Goal: Task Accomplishment & Management: Manage account settings

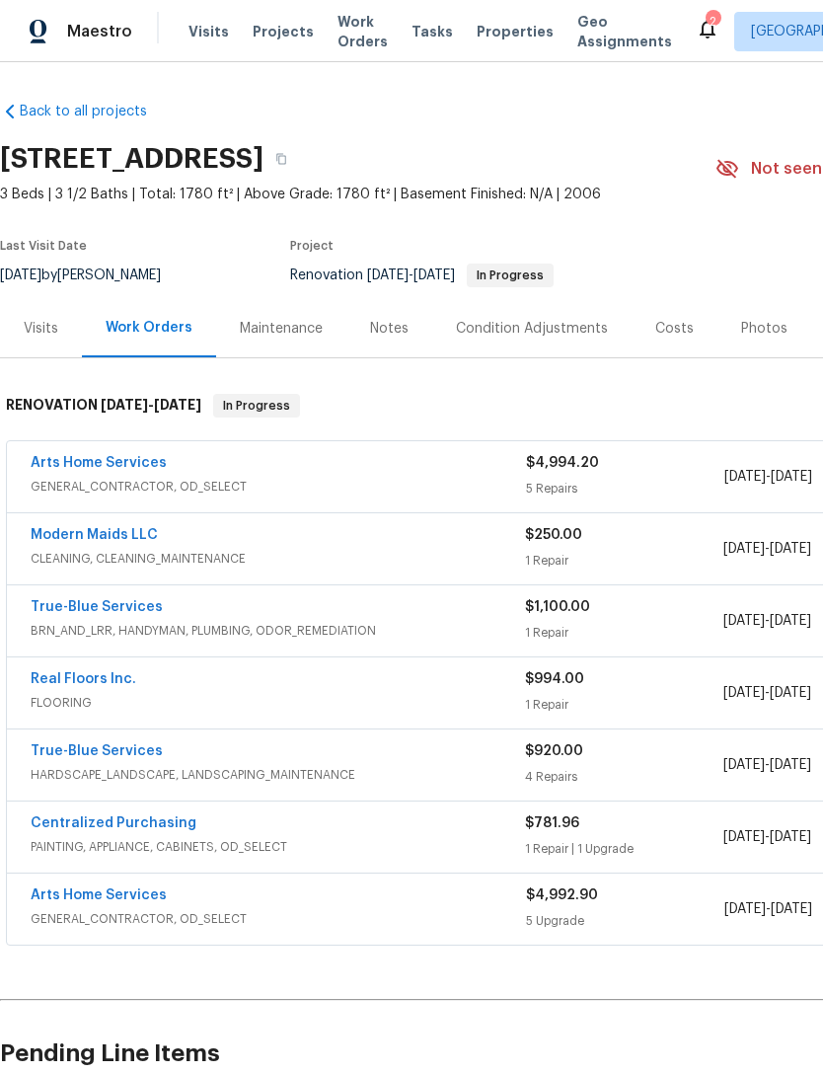
click at [97, 672] on link "Real Floors Inc." at bounding box center [84, 679] width 106 height 14
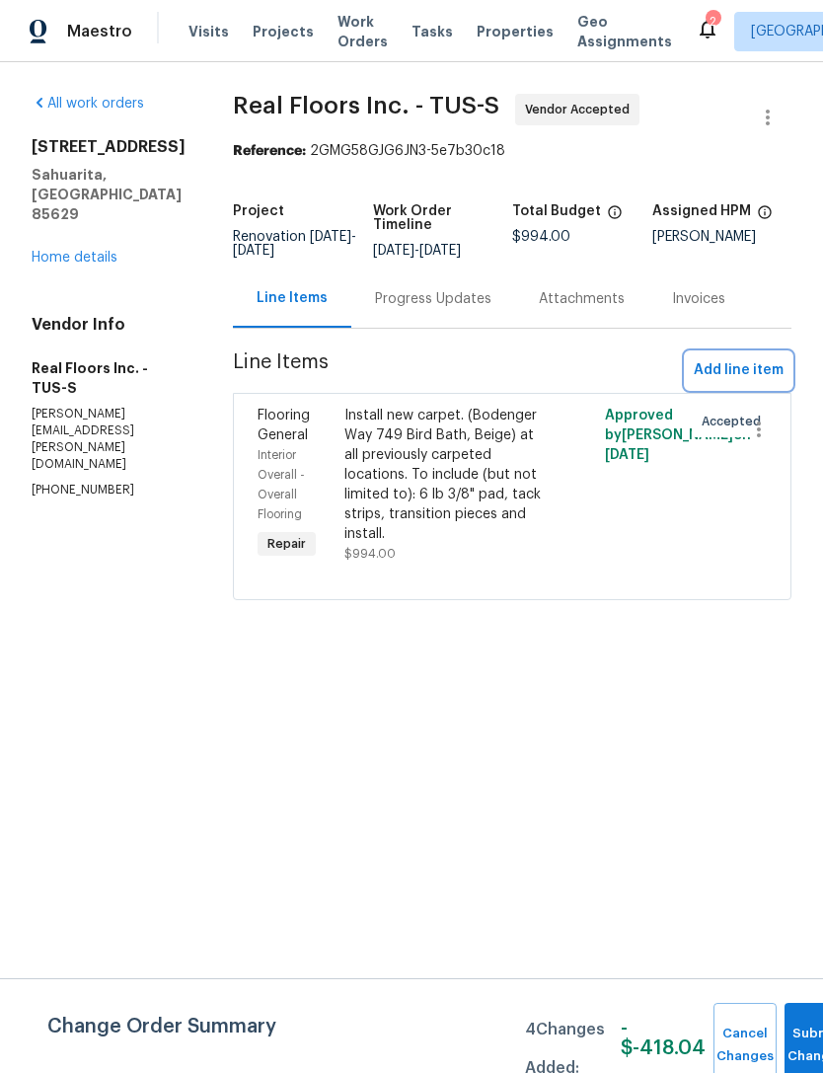
click at [732, 383] on span "Add line item" at bounding box center [739, 370] width 90 height 25
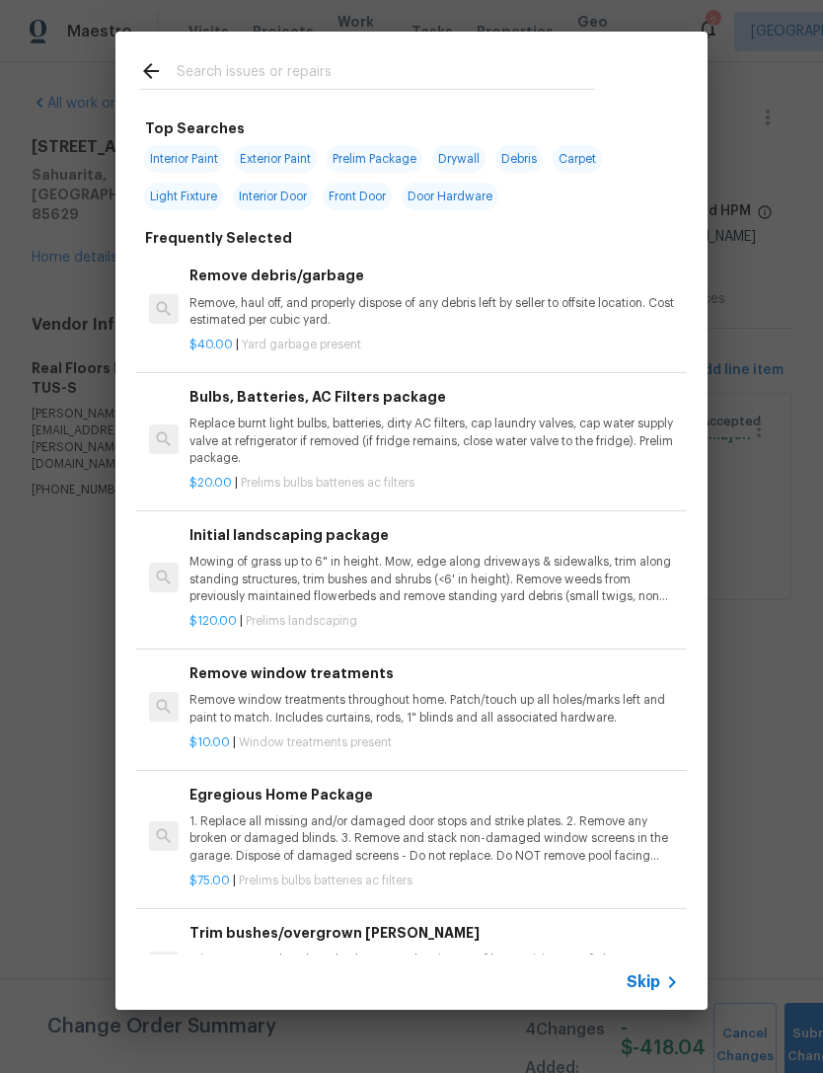
click at [131, 70] on div at bounding box center [366, 71] width 503 height 78
click at [155, 72] on icon at bounding box center [151, 71] width 16 height 16
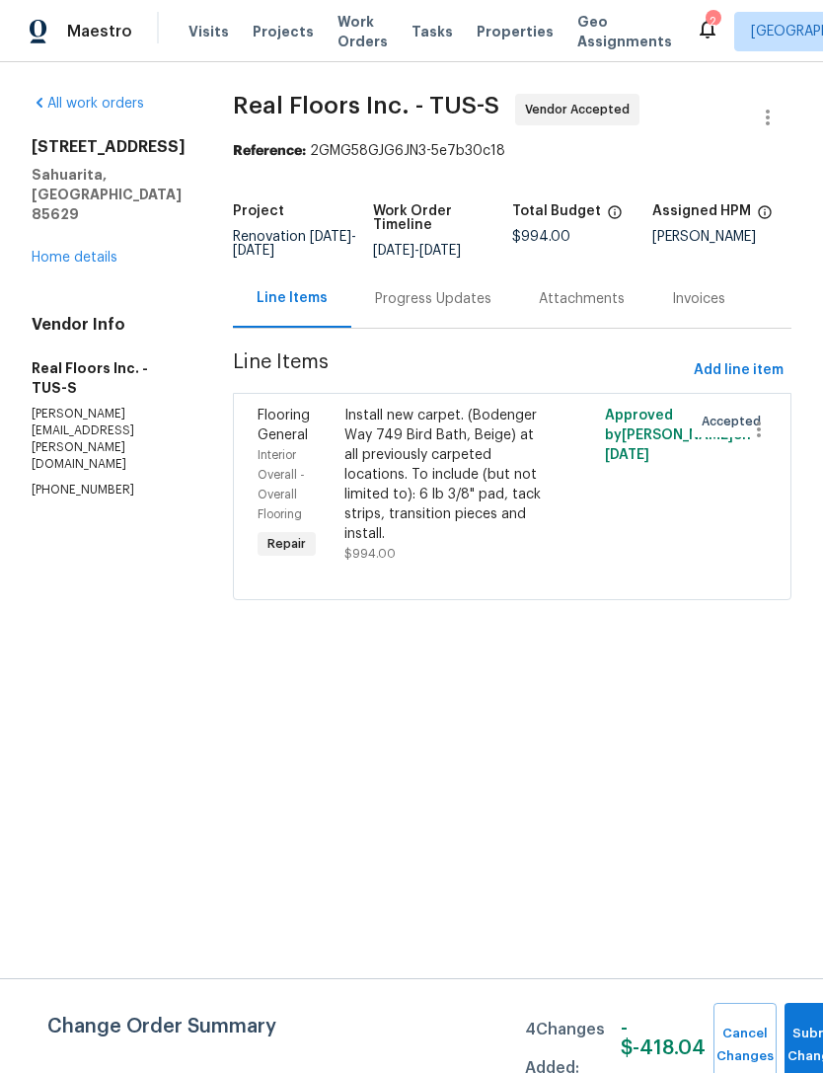
click at [82, 607] on section "All work orders 14167 S Avenida Zumba Sahuarita, AZ 85629 Home details Vendor I…" at bounding box center [109, 359] width 154 height 530
click at [531, 531] on div "Install new carpet. (Bodenger Way 749 Bird Bath, Beige) at all previously carpe…" at bounding box center [446, 475] width 205 height 138
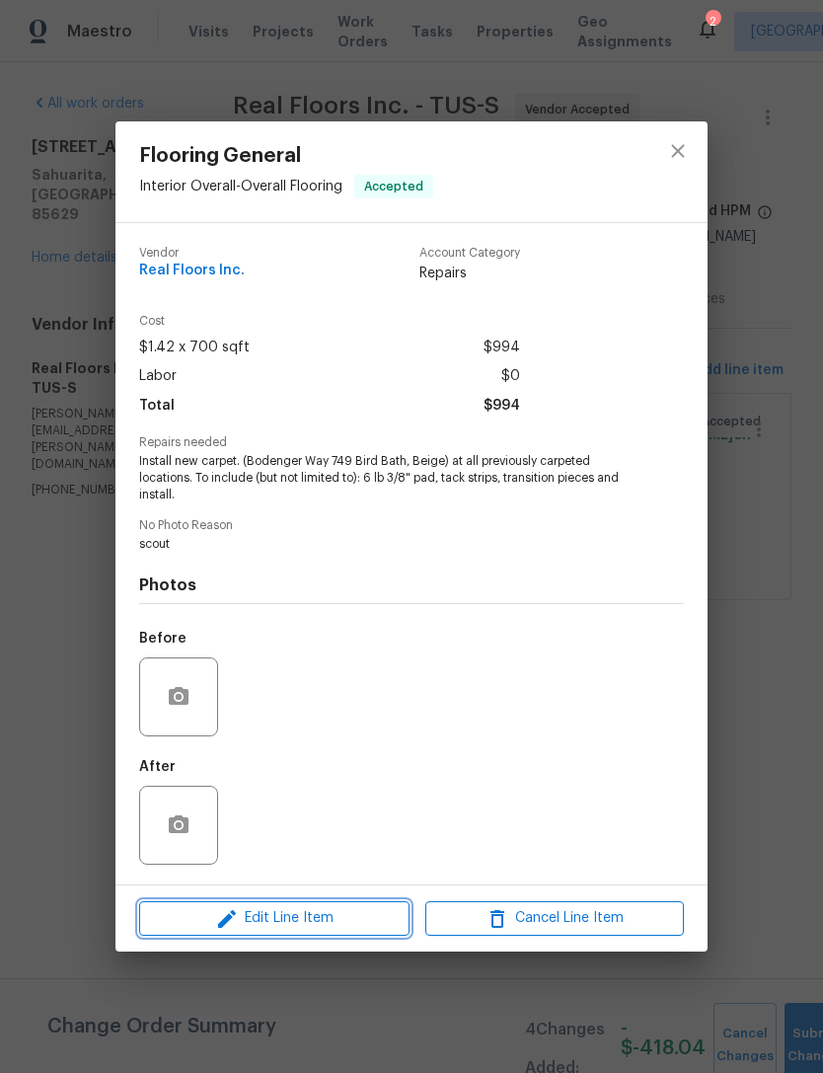
click at [336, 909] on span "Edit Line Item" at bounding box center [274, 918] width 259 height 25
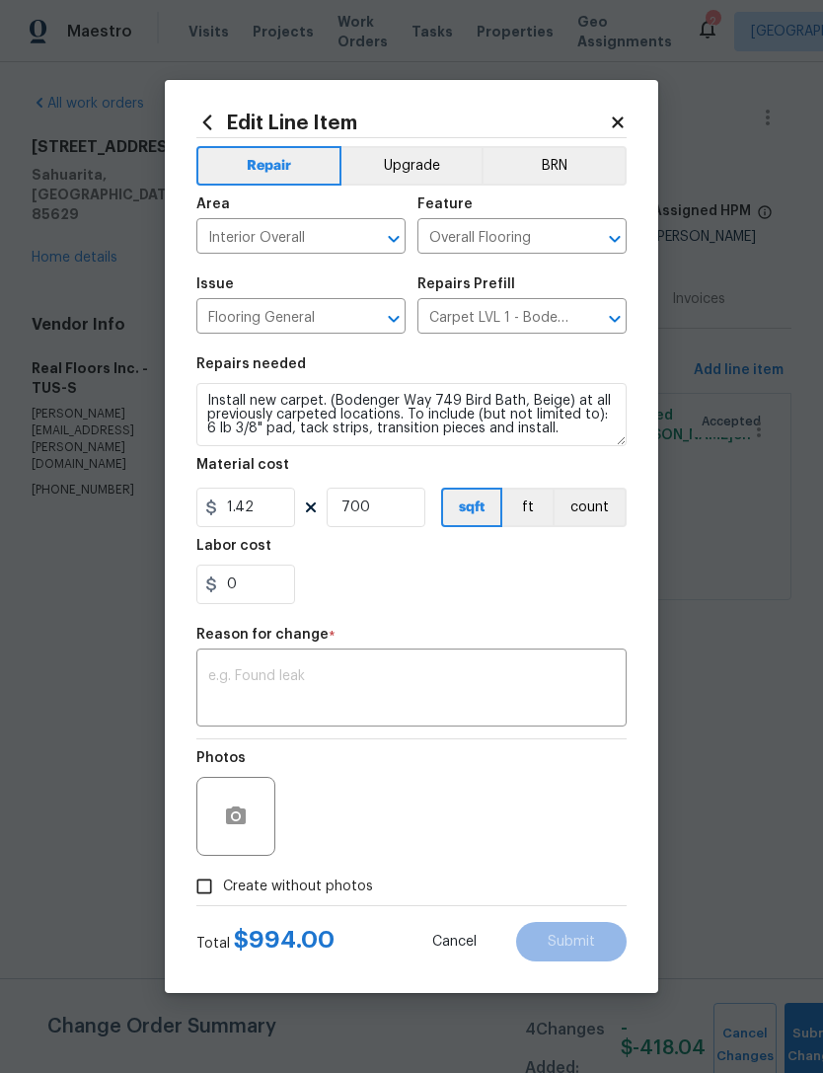
click at [524, 322] on input "Carpet LVL 1 - Bodenger Way (Beige) $1.42" at bounding box center [494, 318] width 154 height 31
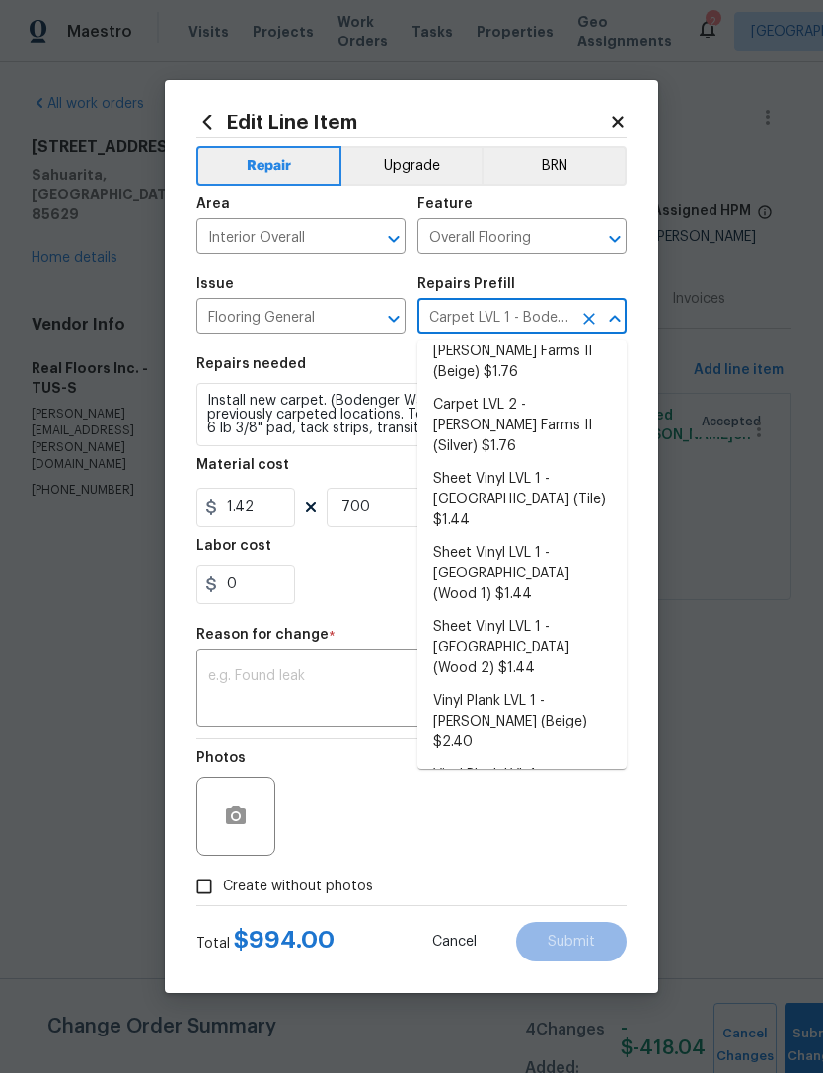
scroll to position [138, 0]
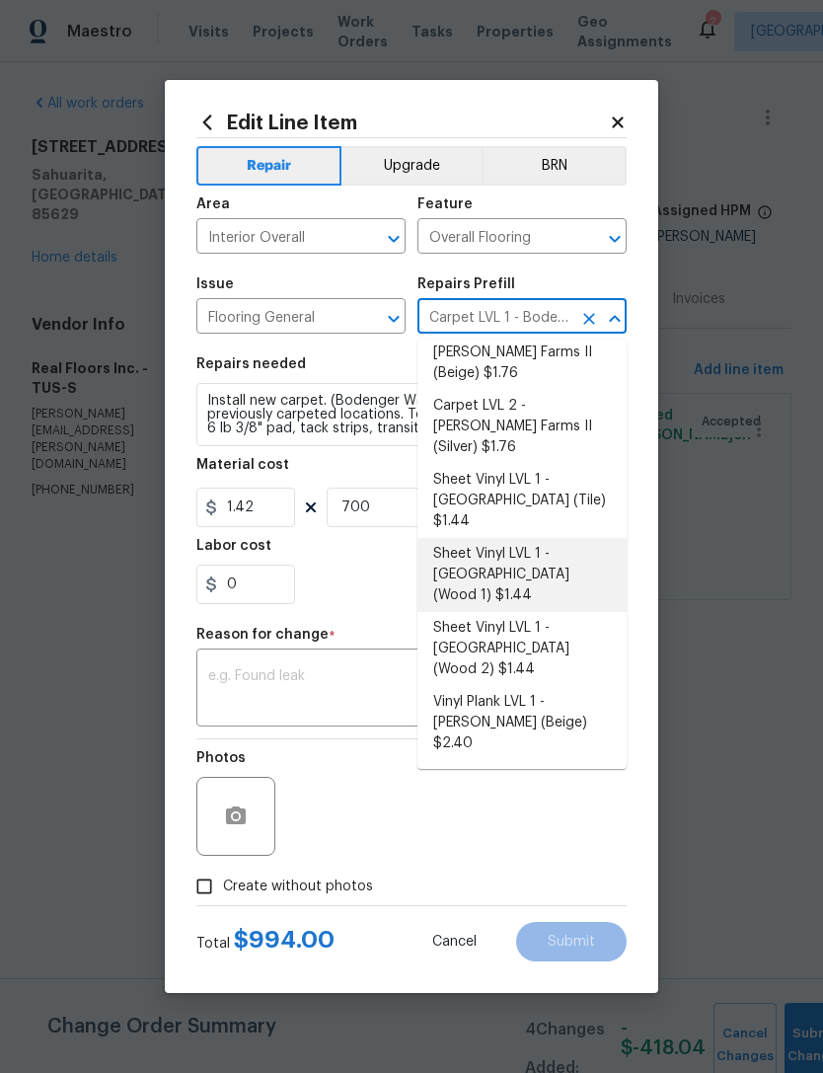
click at [572, 538] on li "Sheet Vinyl LVL 1 - Sugar Valley (Wood 1) $1.44" at bounding box center [521, 575] width 209 height 74
type input "Carpet LVL 1 - Bodenger Way (Beige) $1.42"
type textarea "Install sheet vinyl flooring (Sugar Valley - Wood "Look", 565 Beacon Hill) incl…"
type input "Sheet Vinyl LVL 1 - Sugar Valley (Wood 1) $1.44"
type input "1.44"
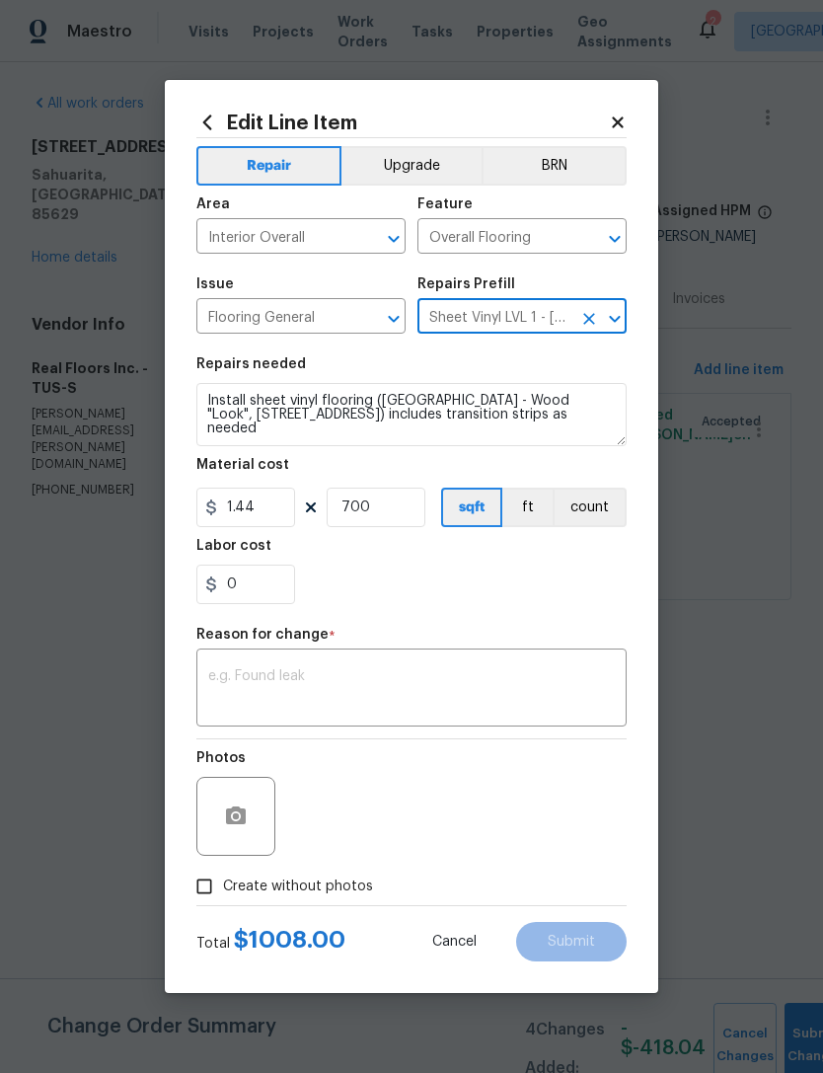
click at [449, 685] on textarea at bounding box center [411, 689] width 407 height 41
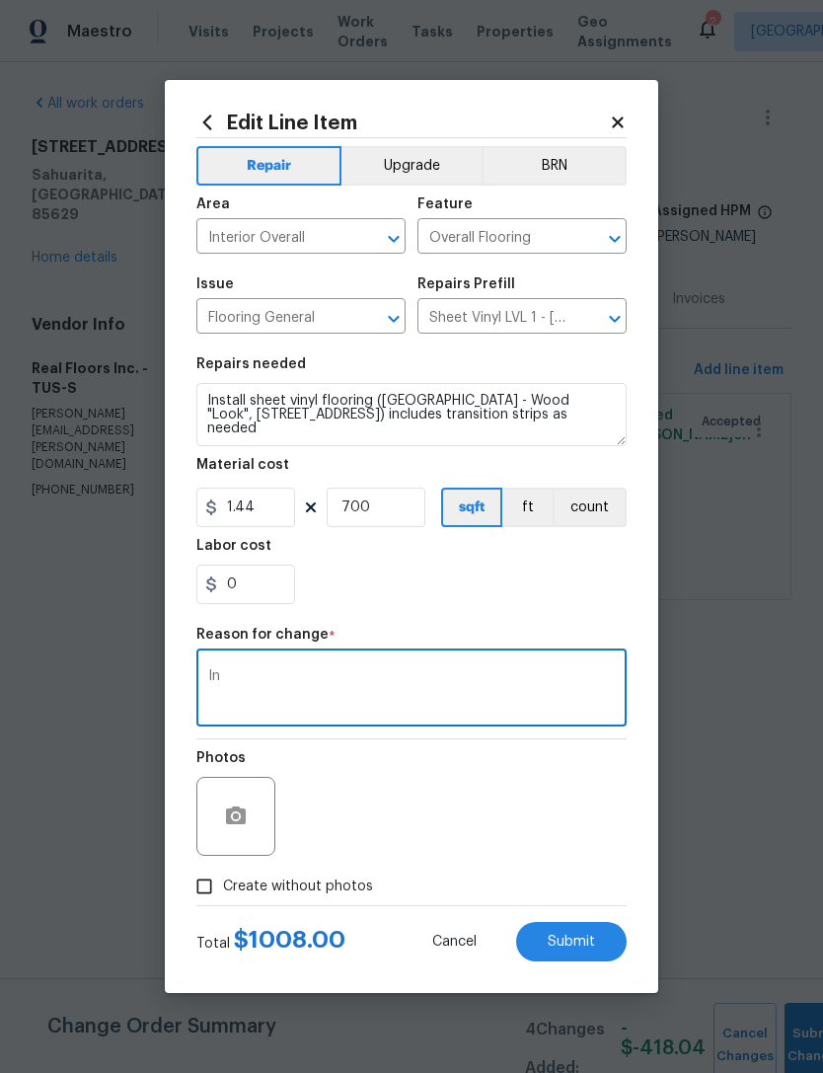
type textarea "I"
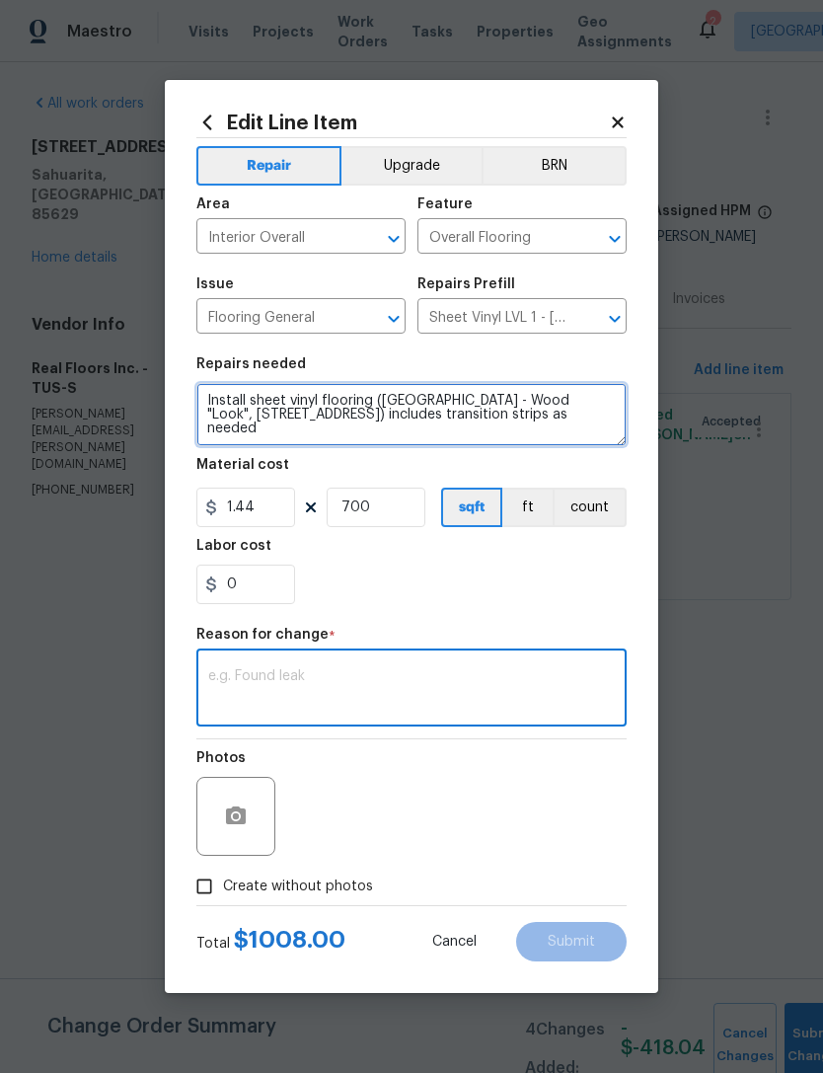
click at [547, 412] on textarea "Install sheet vinyl flooring (Sugar Valley - Wood "Look", 565 Beacon Hill) incl…" at bounding box center [411, 414] width 430 height 63
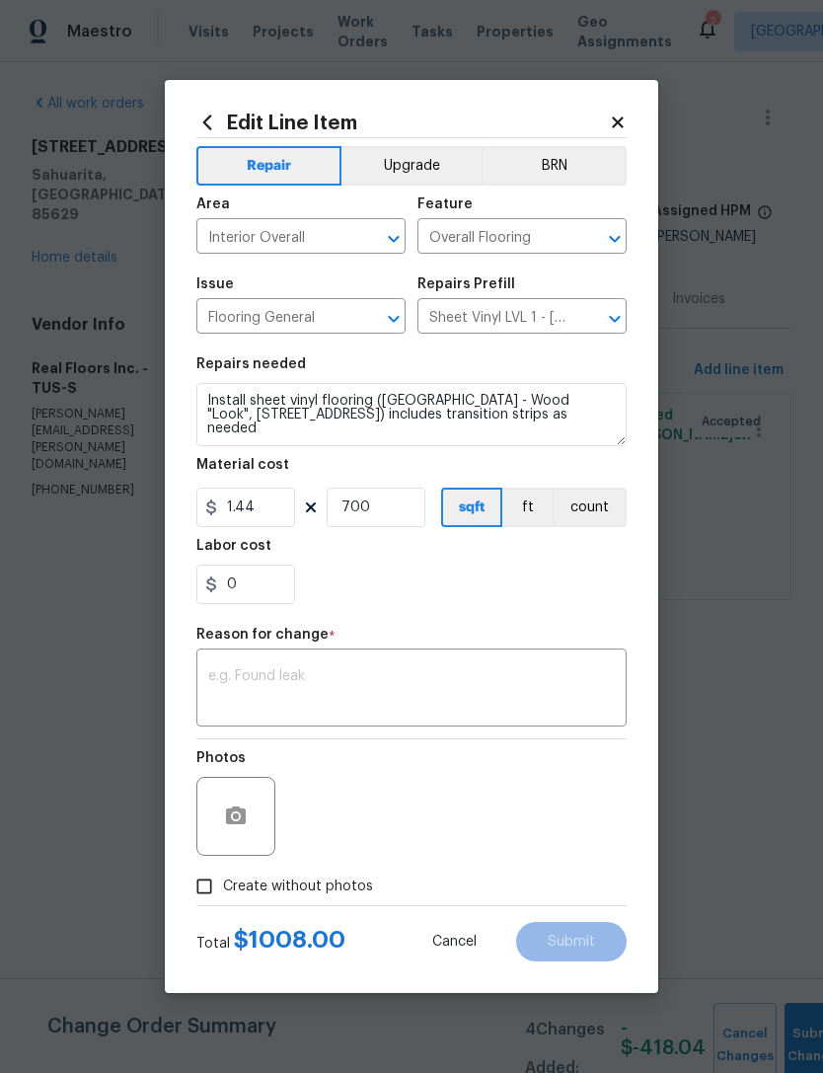
click at [407, 673] on textarea at bounding box center [411, 689] width 407 height 41
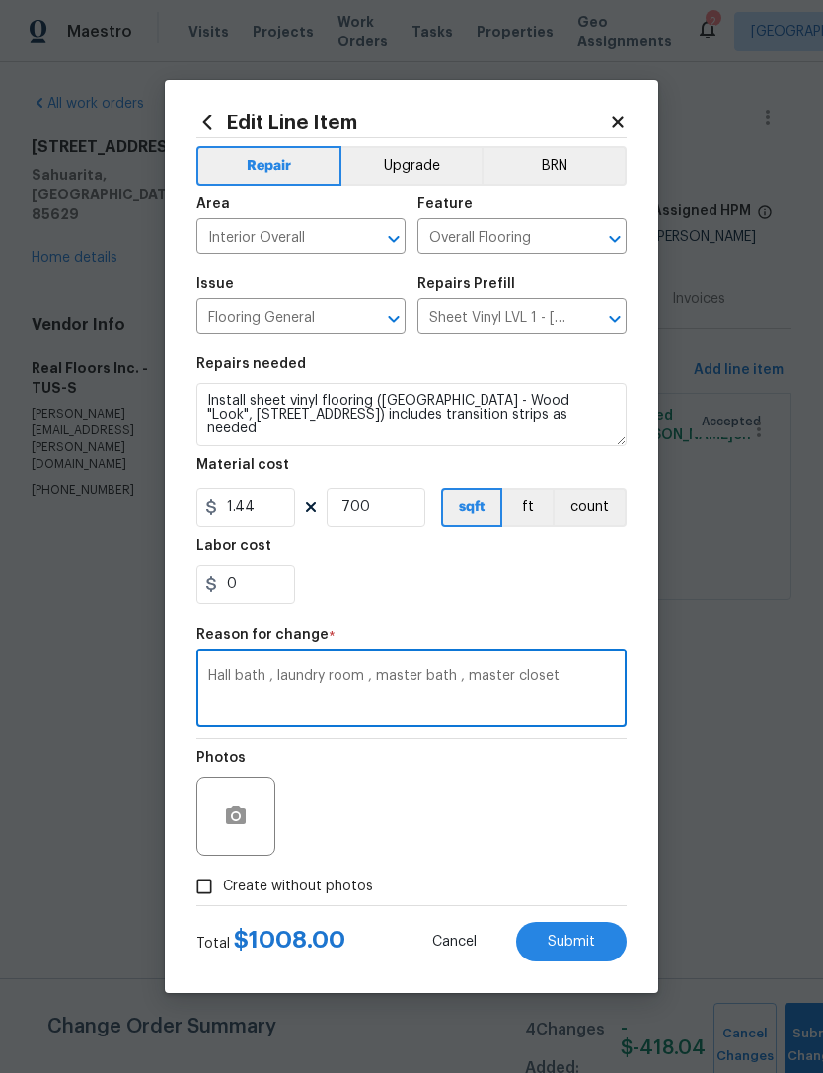
click at [208, 674] on textarea "Hall bath , laundry room , master bath , master closet" at bounding box center [411, 689] width 407 height 41
type textarea "Hall bath , laundry room , master bath , master closet"
click at [207, 674] on div "Hall bath , laundry room , master bath , master closet x ​" at bounding box center [411, 689] width 430 height 73
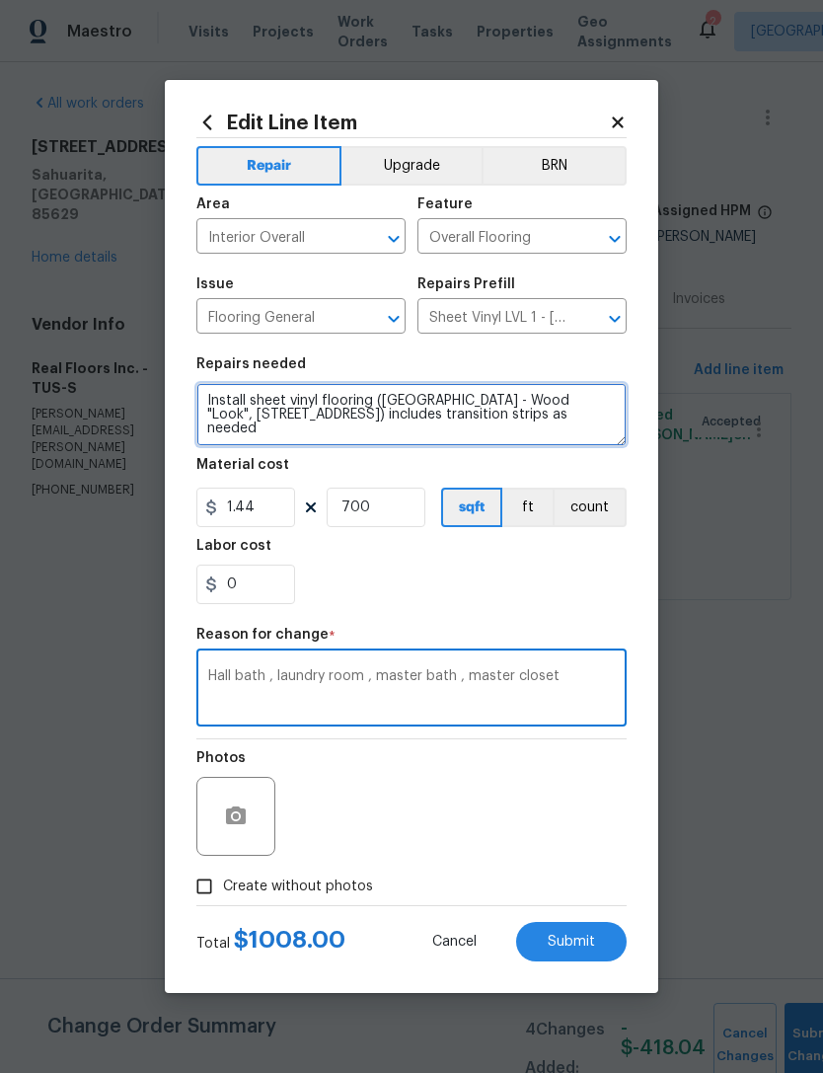
click at [568, 435] on textarea "Install sheet vinyl flooring (Sugar Valley - Wood "Look", 565 Beacon Hill) incl…" at bounding box center [411, 414] width 430 height 63
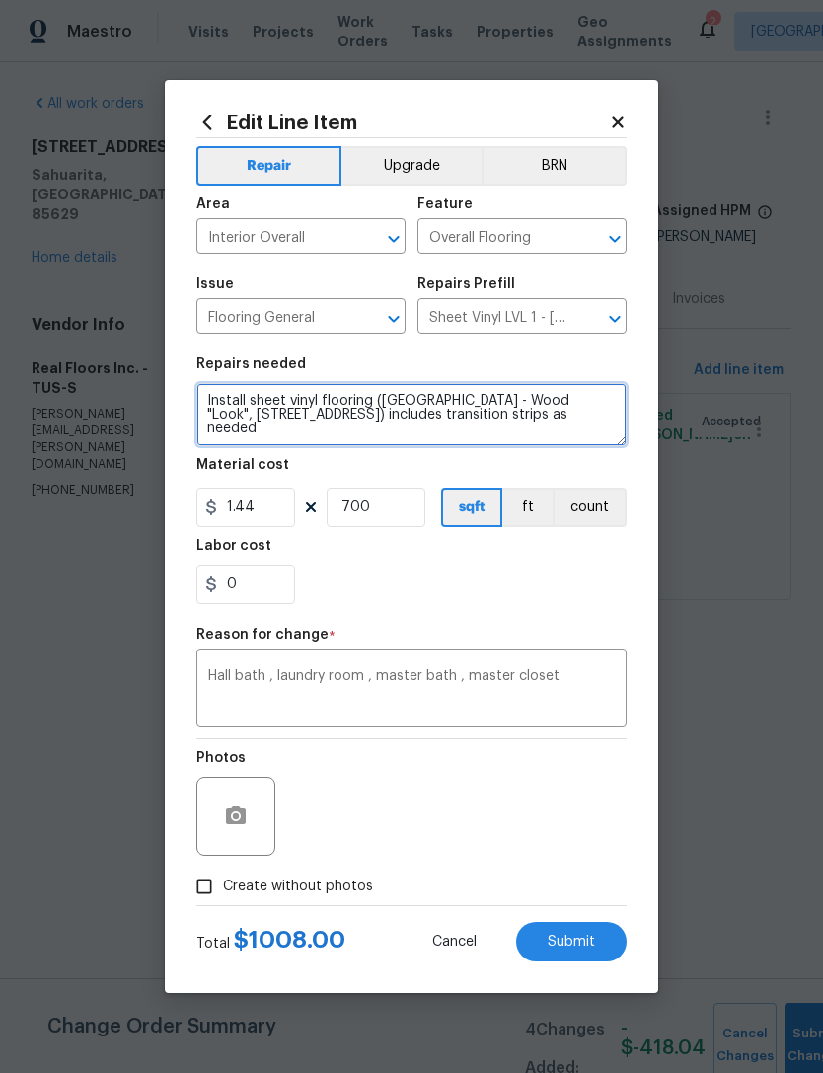
click at [571, 426] on textarea "Install sheet vinyl flooring (Sugar Valley - Wood "Look", 565 Beacon Hill) incl…" at bounding box center [411, 414] width 430 height 63
click at [571, 425] on textarea "Install sheet vinyl flooring (Sugar Valley - Wood "Look", 565 Beacon Hill) incl…" at bounding box center [411, 414] width 430 height 63
paste textarea "Hall bath , laundry room , master bath , master closet"
type textarea "Install sheet vinyl flooring (Sugar Valley - Wood "Look", 565 Beacon Hill) incl…"
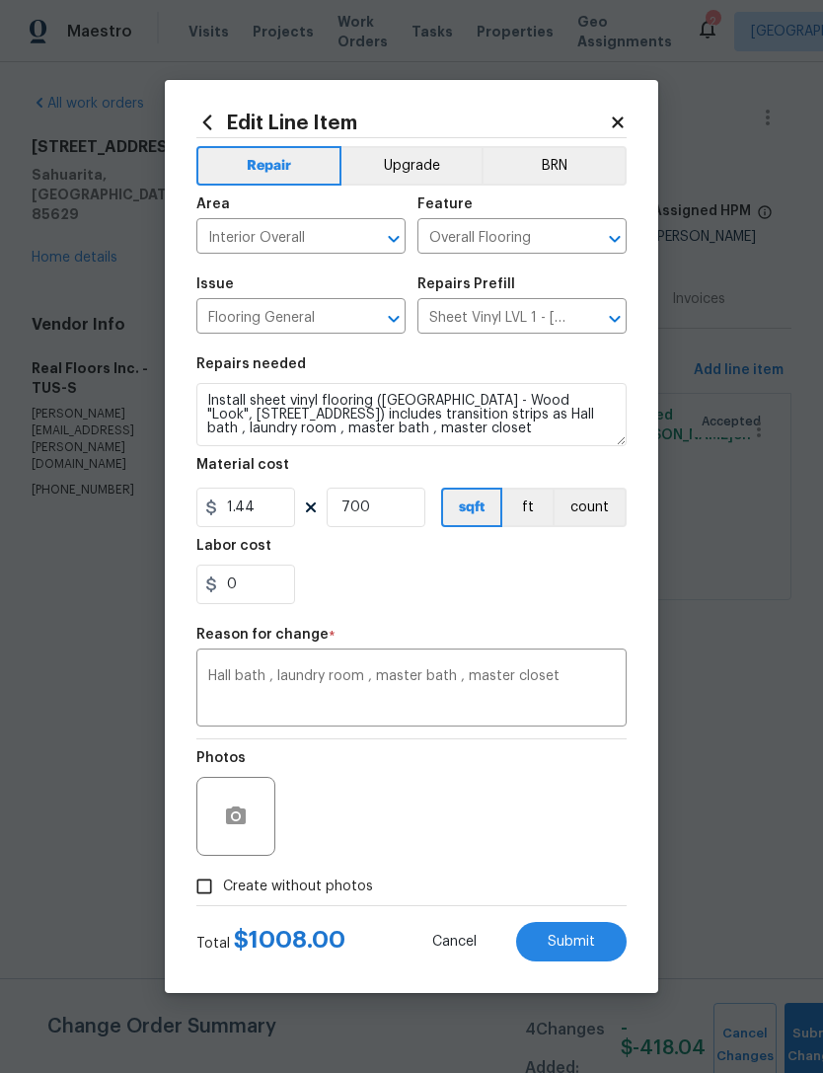
click at [568, 602] on div "0" at bounding box center [411, 584] width 430 height 39
click at [568, 684] on textarea "Hall bath , laundry room , master bath , master closet" at bounding box center [411, 689] width 407 height 41
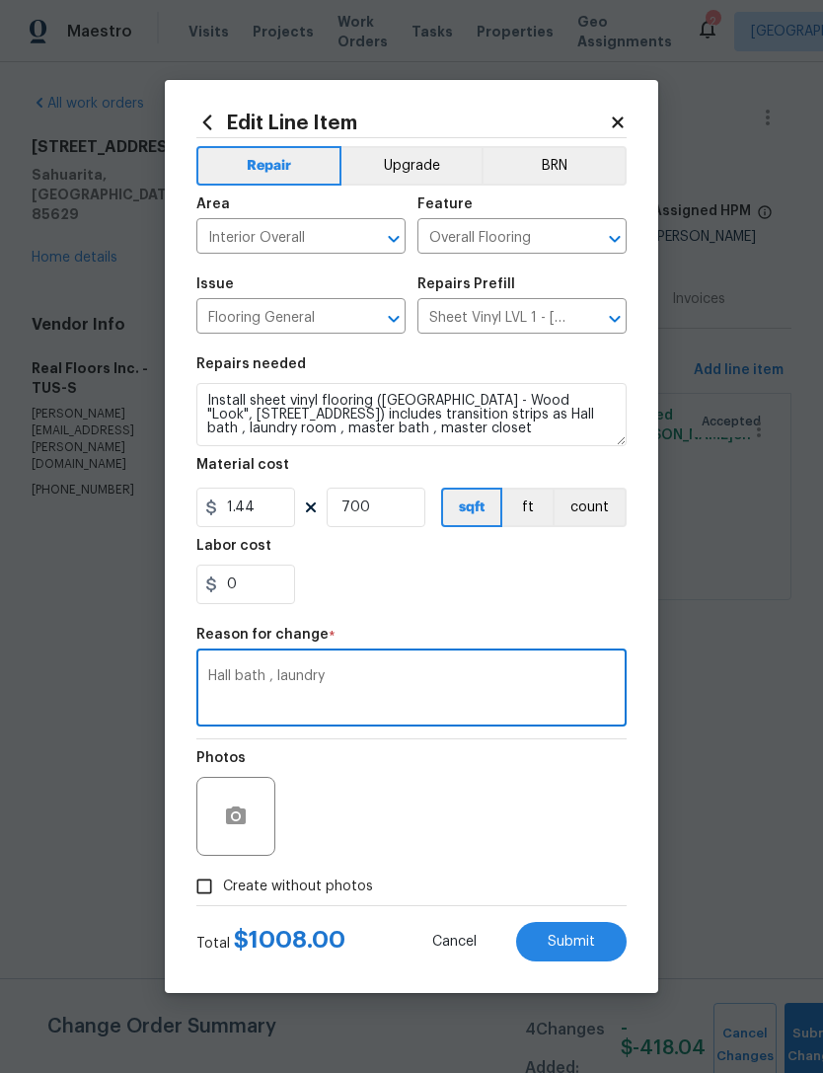
type textarea "Hall"
type textarea "Y"
type textarea "Text"
click at [451, 619] on div "Repair Upgrade BRN Area Interior Overall ​ Feature Overall Flooring ​ Issue Flo…" at bounding box center [411, 521] width 430 height 767
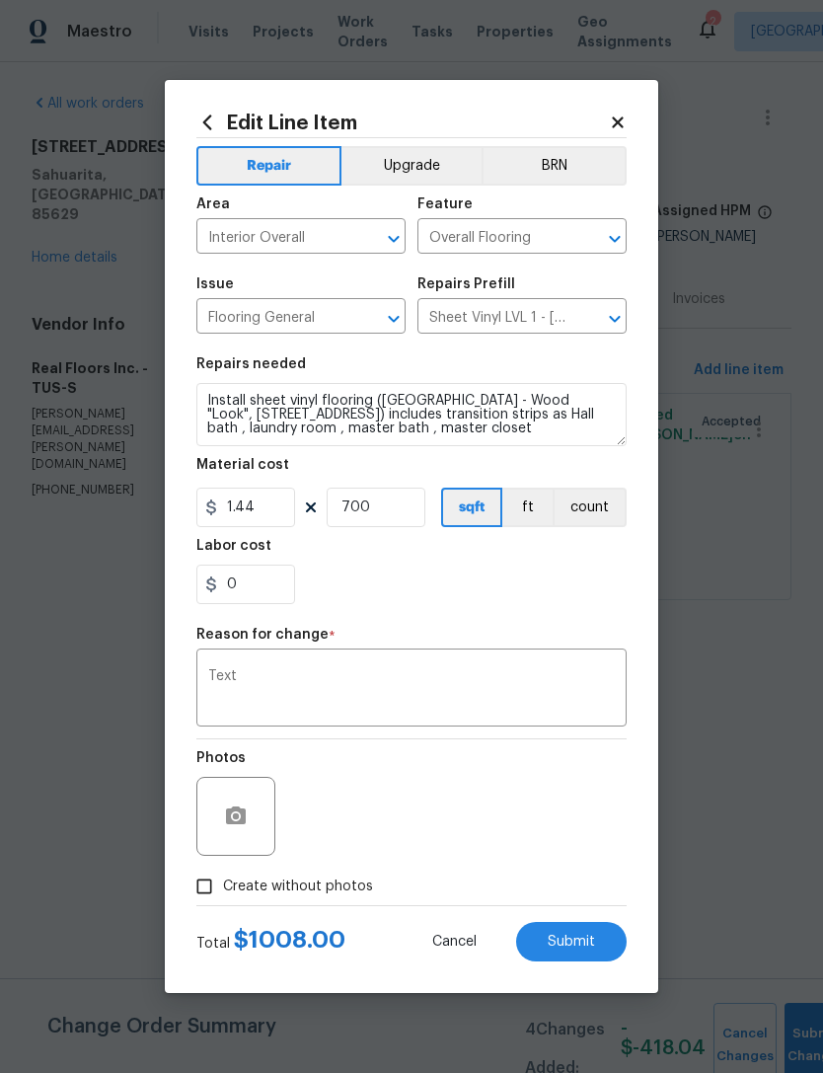
click at [588, 937] on span "Submit" at bounding box center [571, 942] width 47 height 15
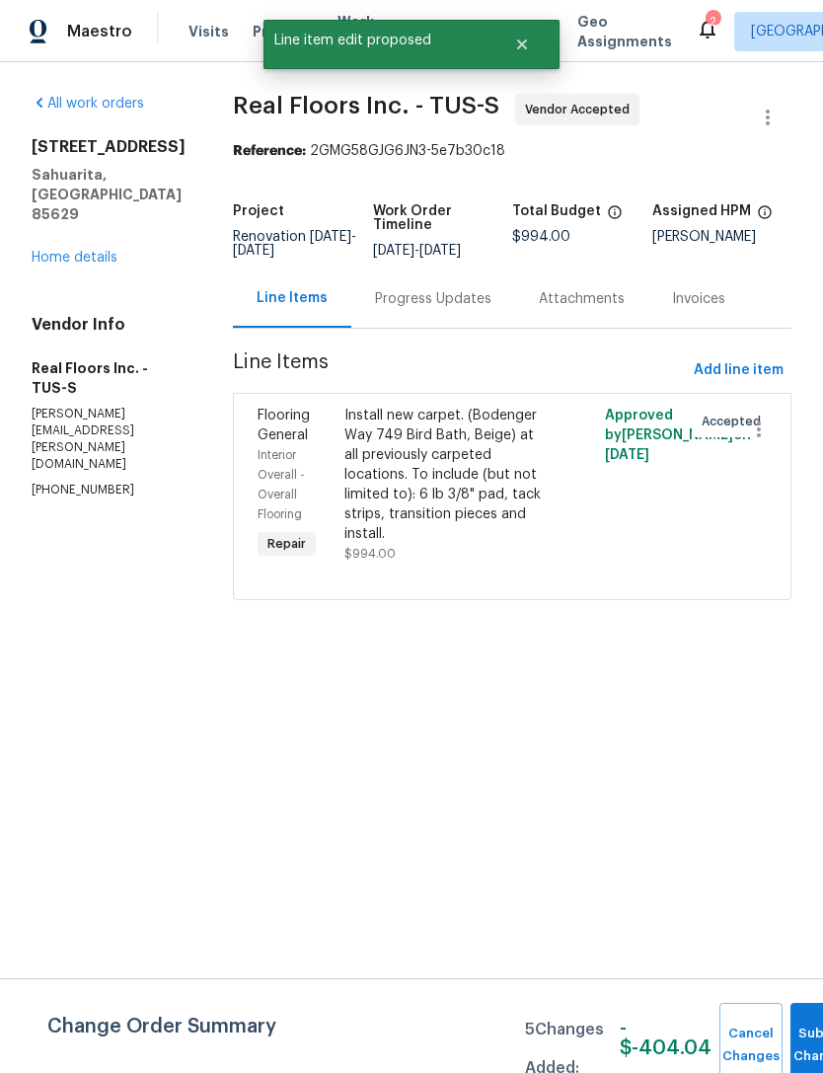
click at [493, 480] on div "Install new carpet. (Bodenger Way 749 Bird Bath, Beige) at all previously carpe…" at bounding box center [446, 475] width 205 height 138
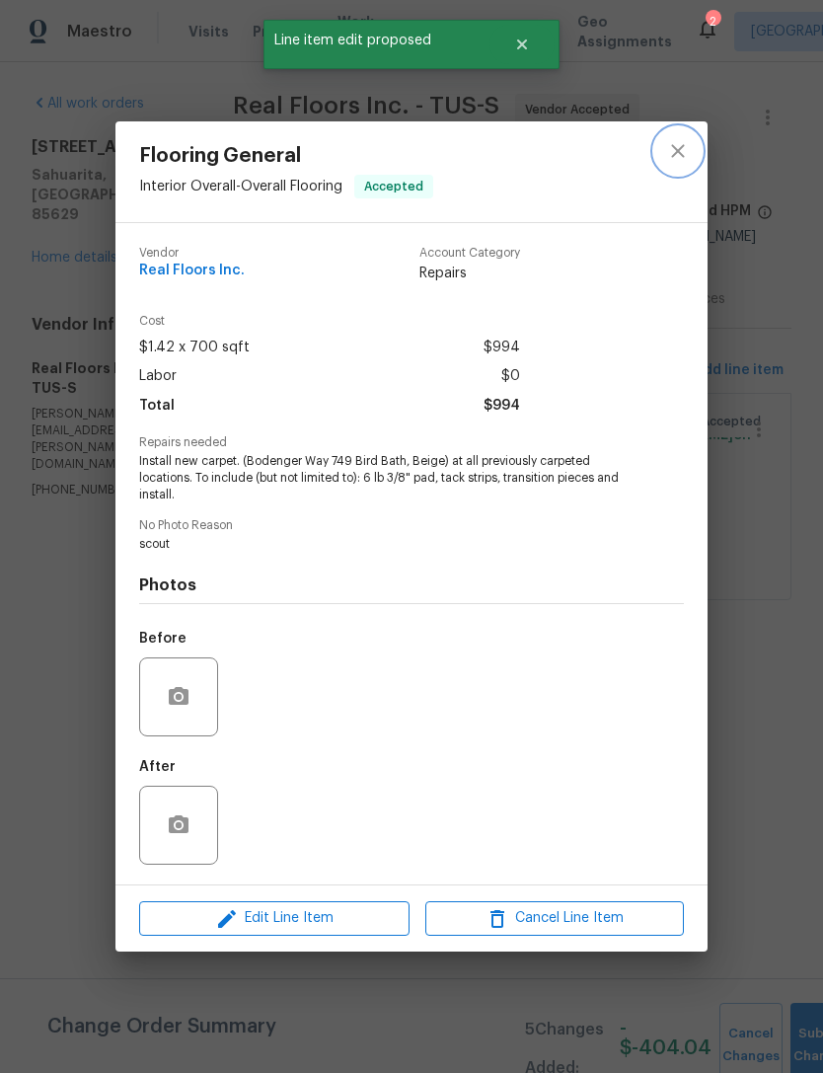
click at [696, 144] on button "close" at bounding box center [677, 150] width 47 height 47
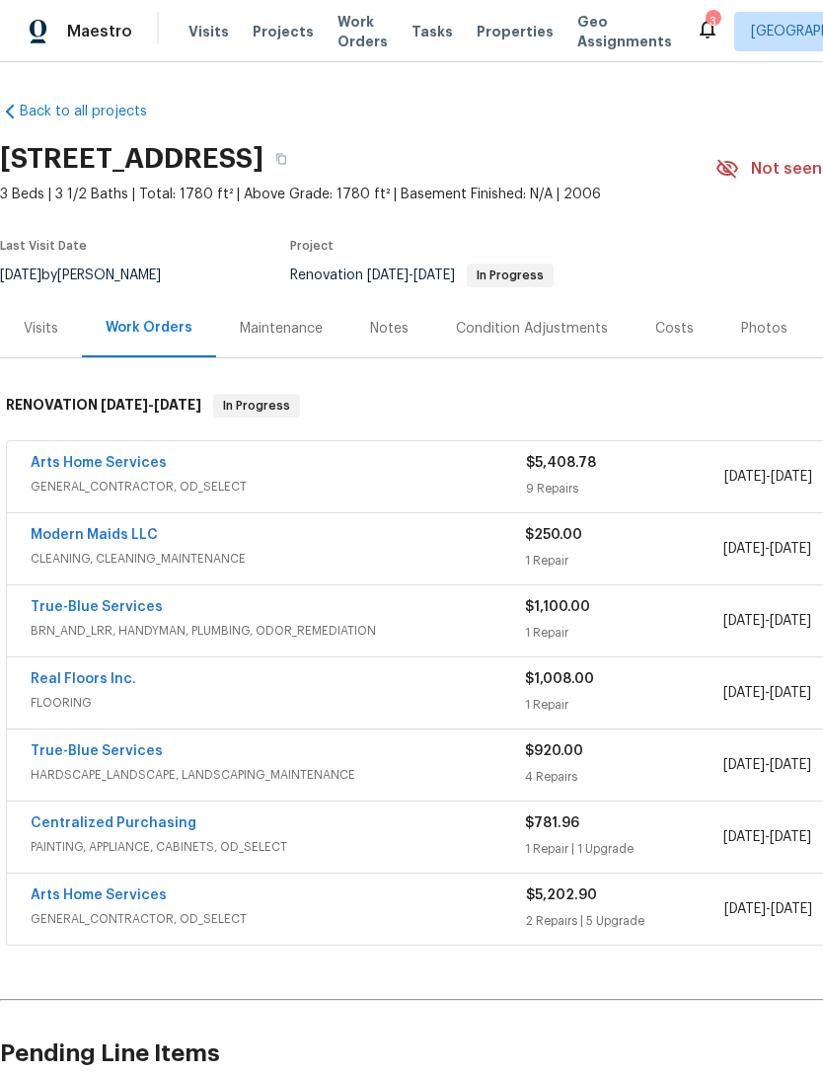
click at [113, 457] on link "Arts Home Services" at bounding box center [99, 463] width 136 height 14
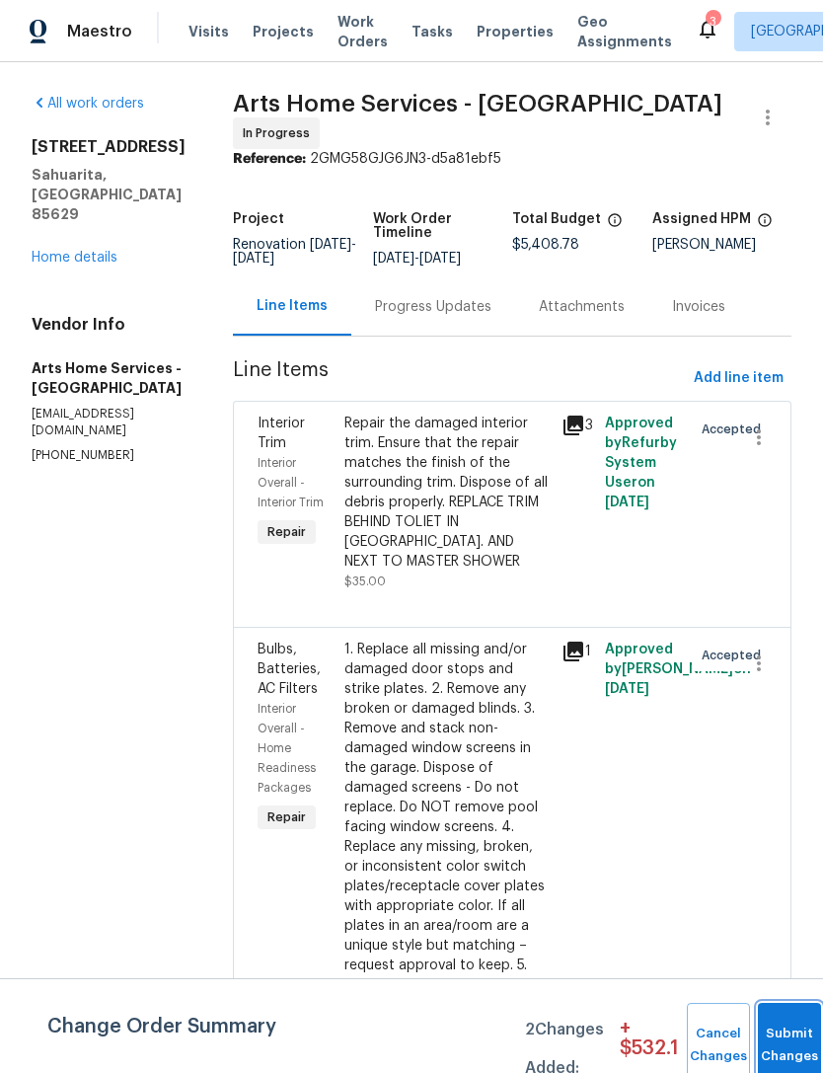
click at [781, 1028] on button "Submit Changes" at bounding box center [789, 1045] width 63 height 85
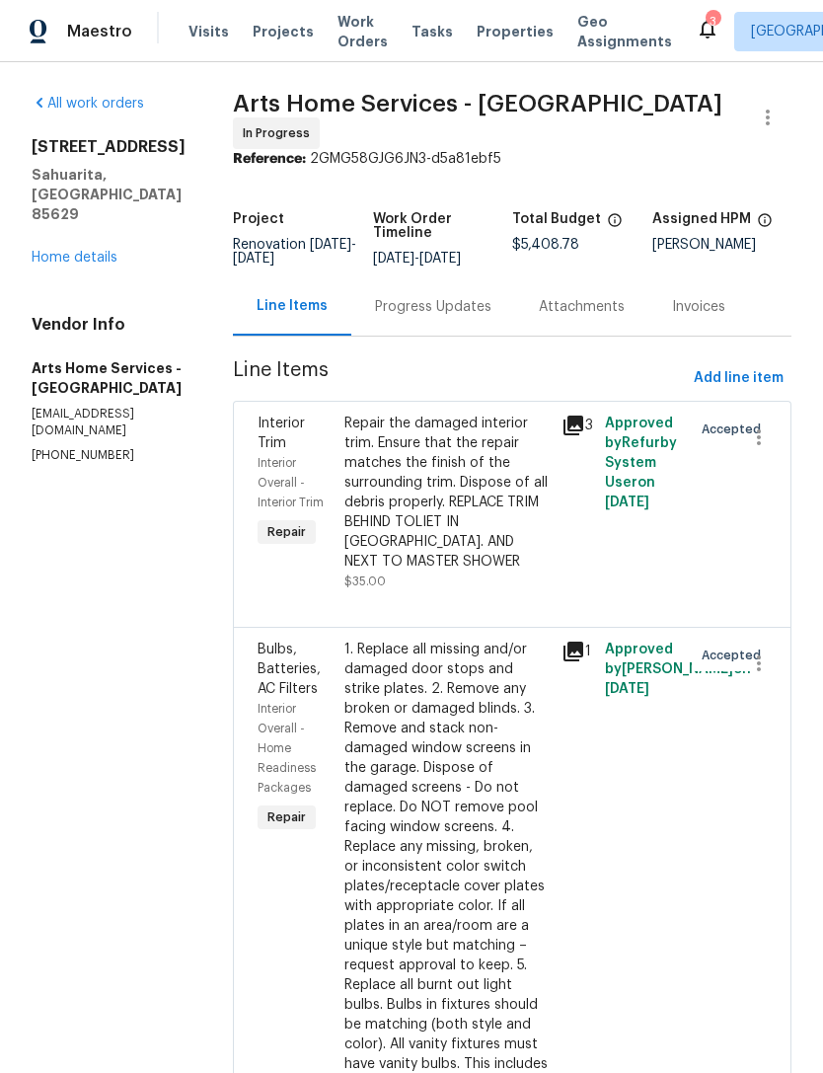
click at [78, 251] on link "Home details" at bounding box center [75, 258] width 86 height 14
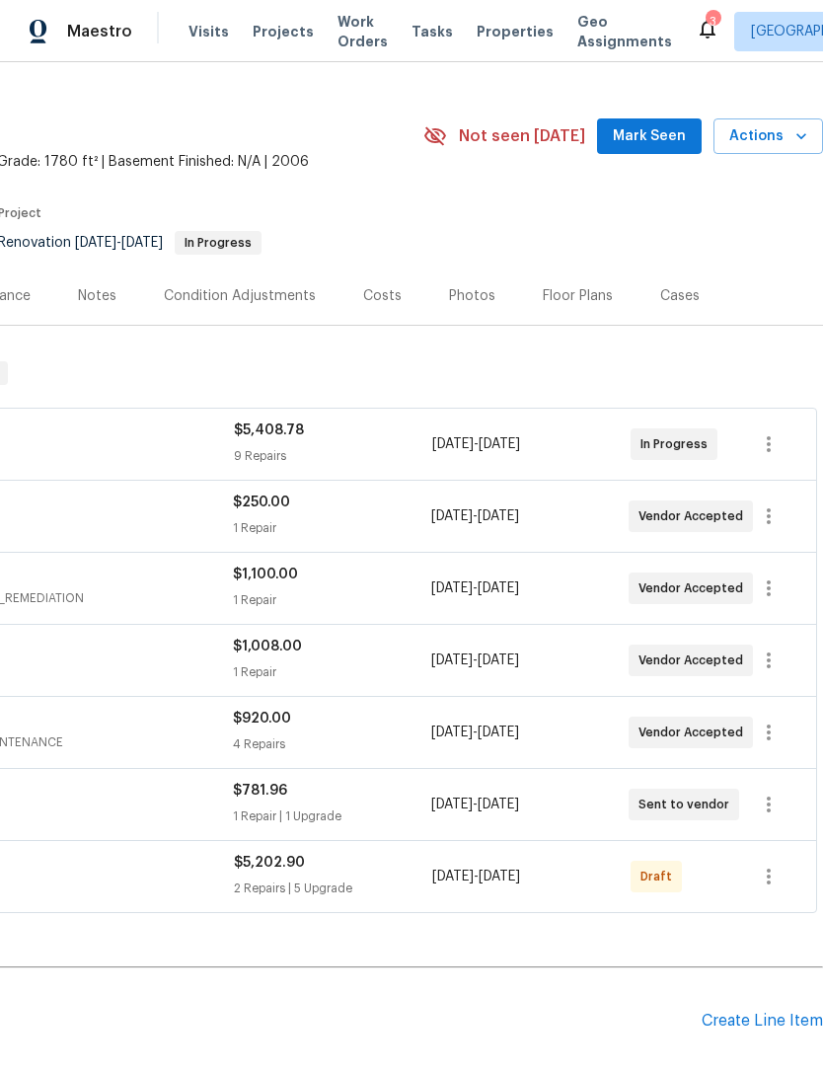
scroll to position [35, 292]
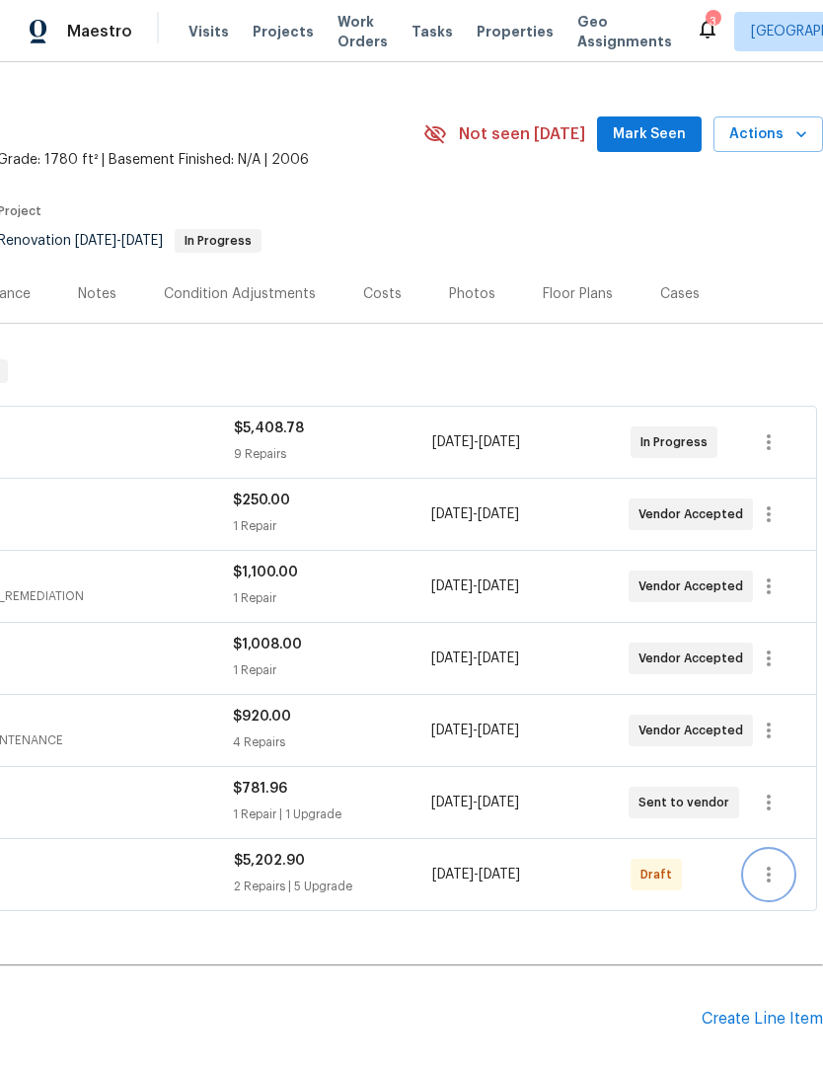
click at [767, 877] on icon "button" at bounding box center [769, 875] width 24 height 24
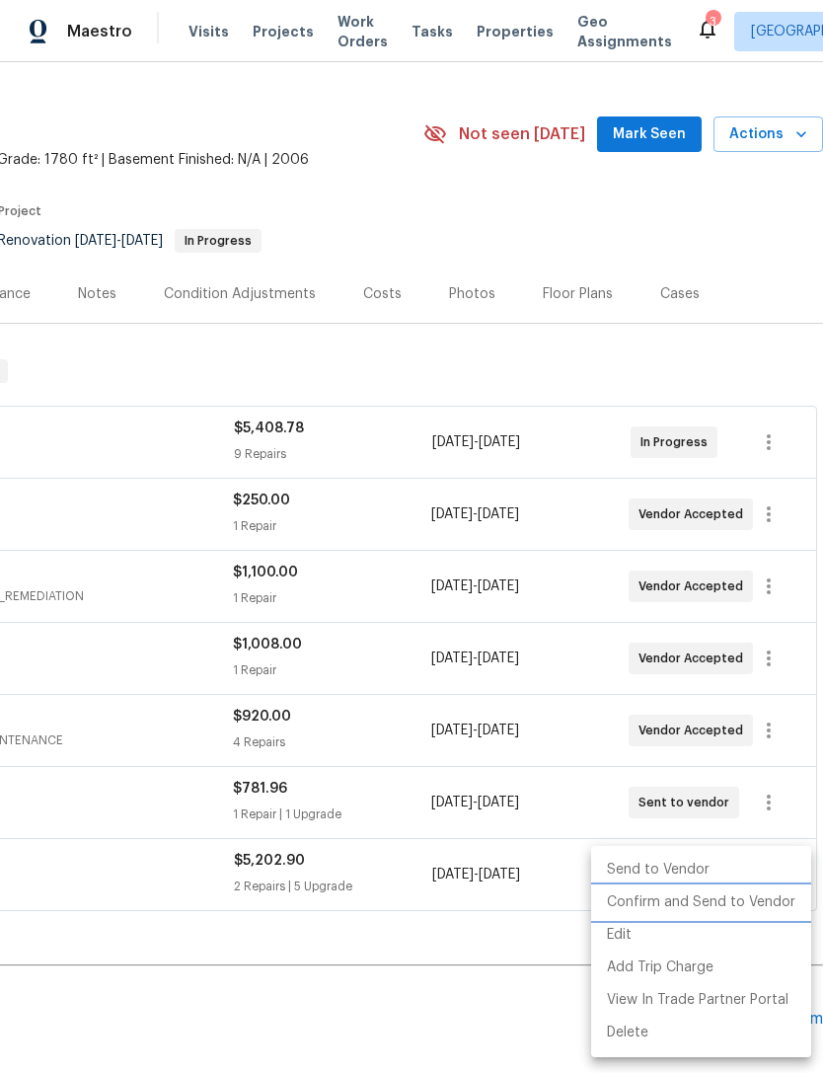
click at [756, 900] on li "Confirm and Send to Vendor" at bounding box center [701, 902] width 220 height 33
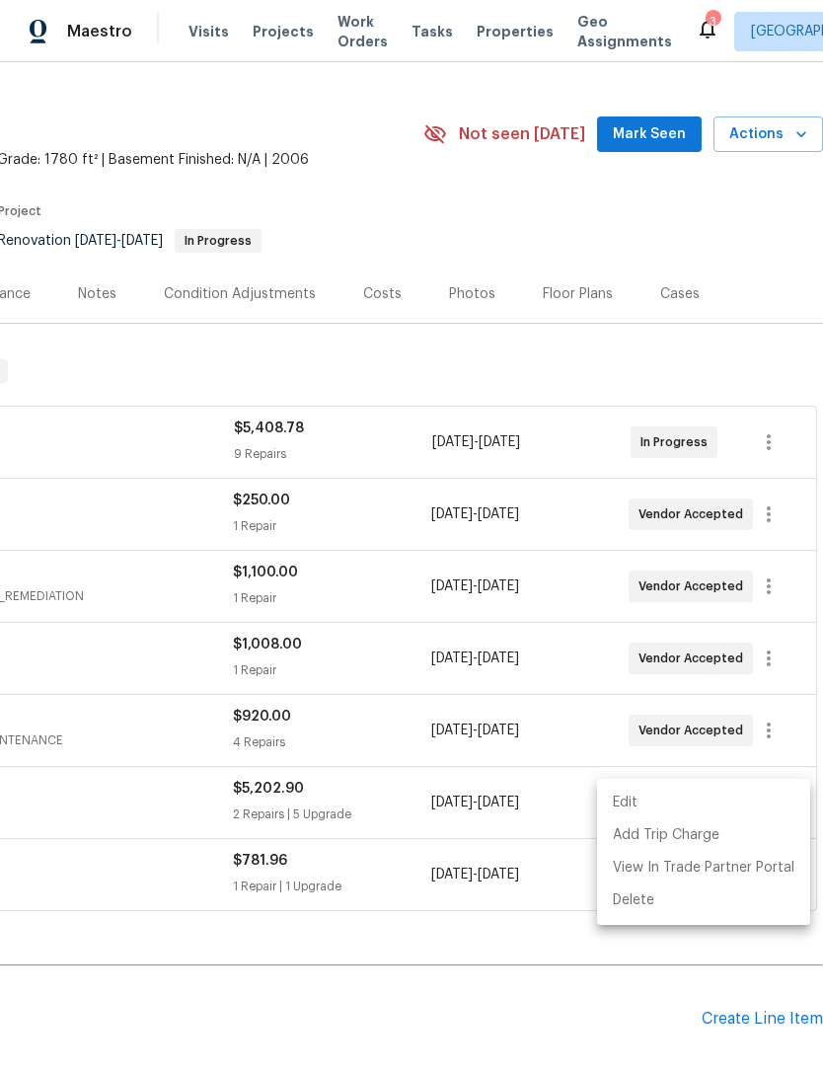
click at [675, 1000] on div at bounding box center [411, 536] width 823 height 1073
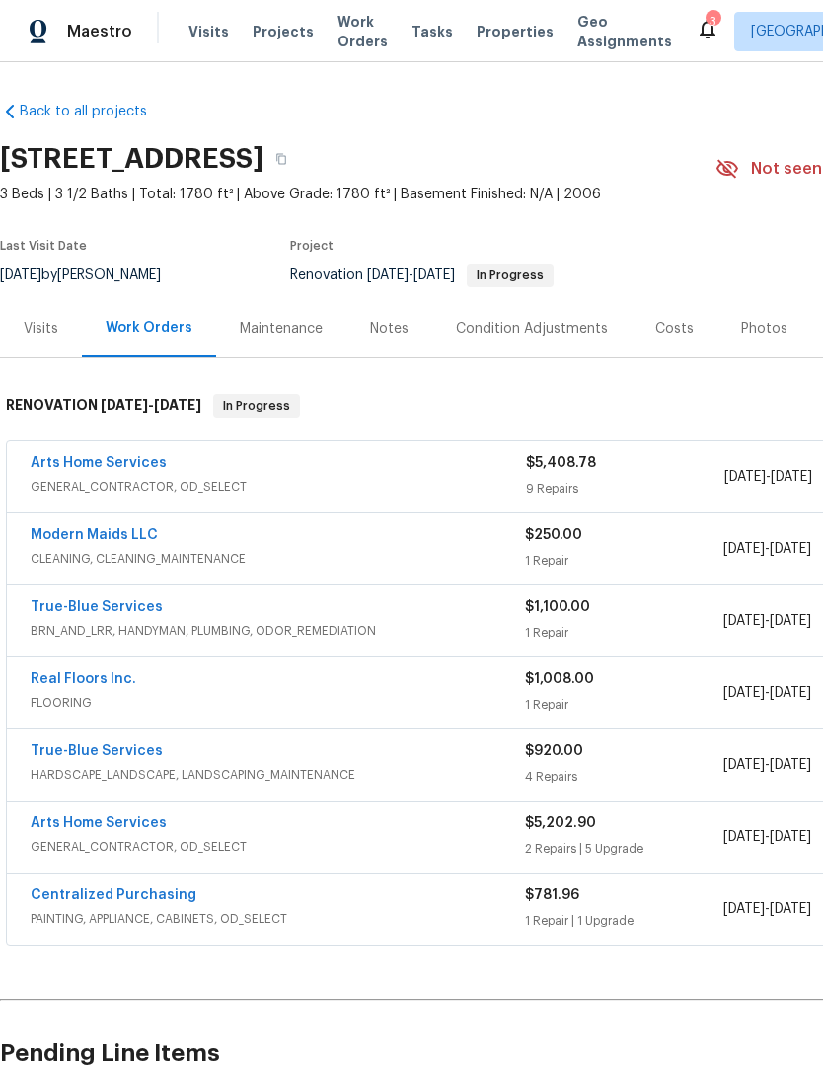
scroll to position [0, 0]
click at [402, 323] on div "Notes" at bounding box center [389, 329] width 38 height 20
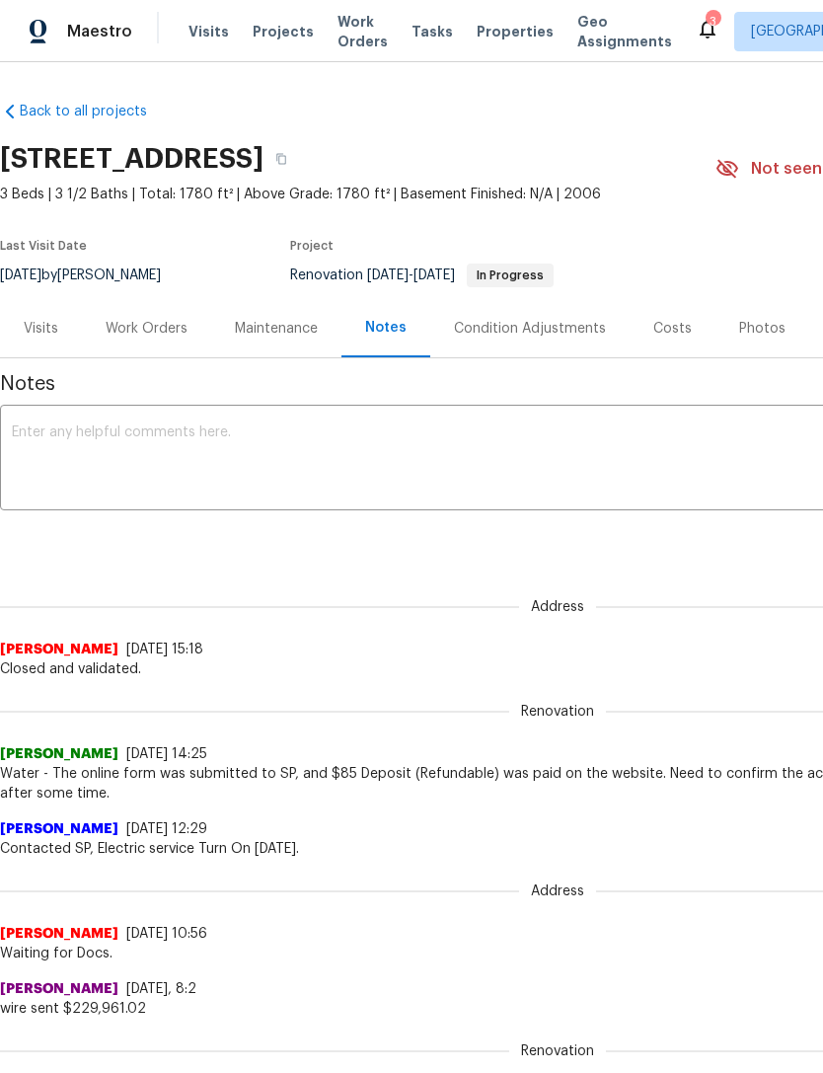
click at [466, 451] on textarea at bounding box center [558, 459] width 1092 height 69
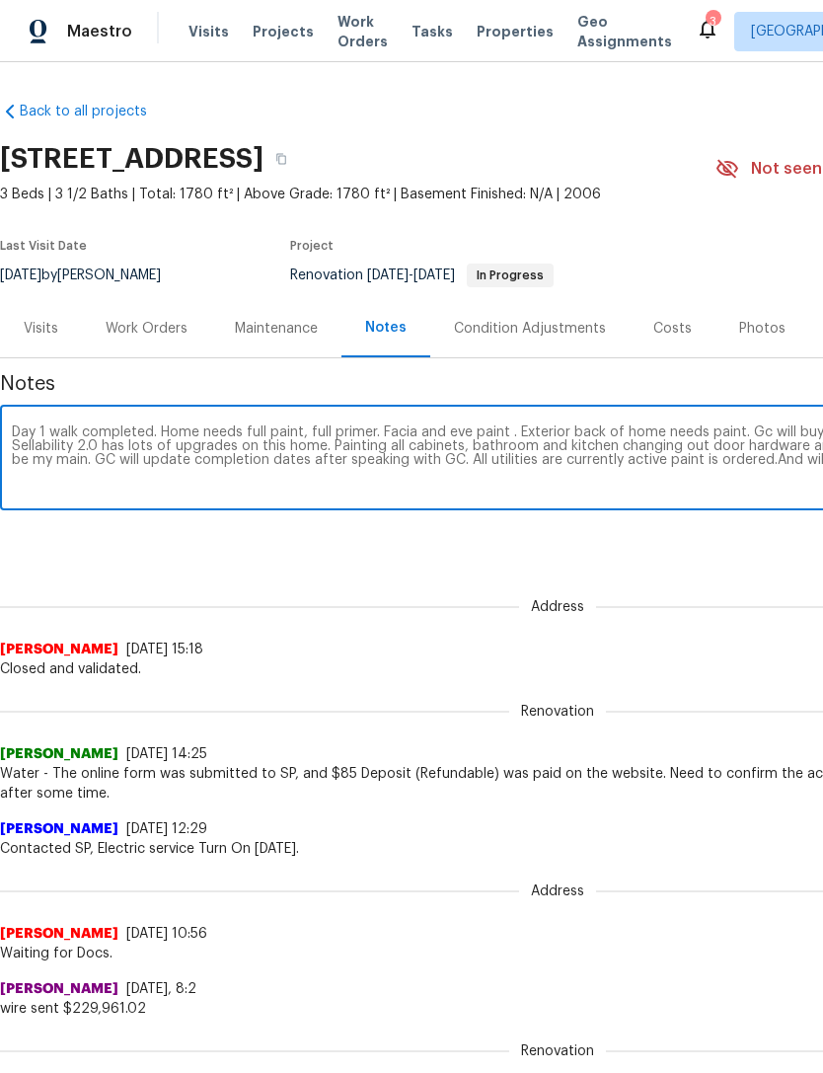
scroll to position [0, 292]
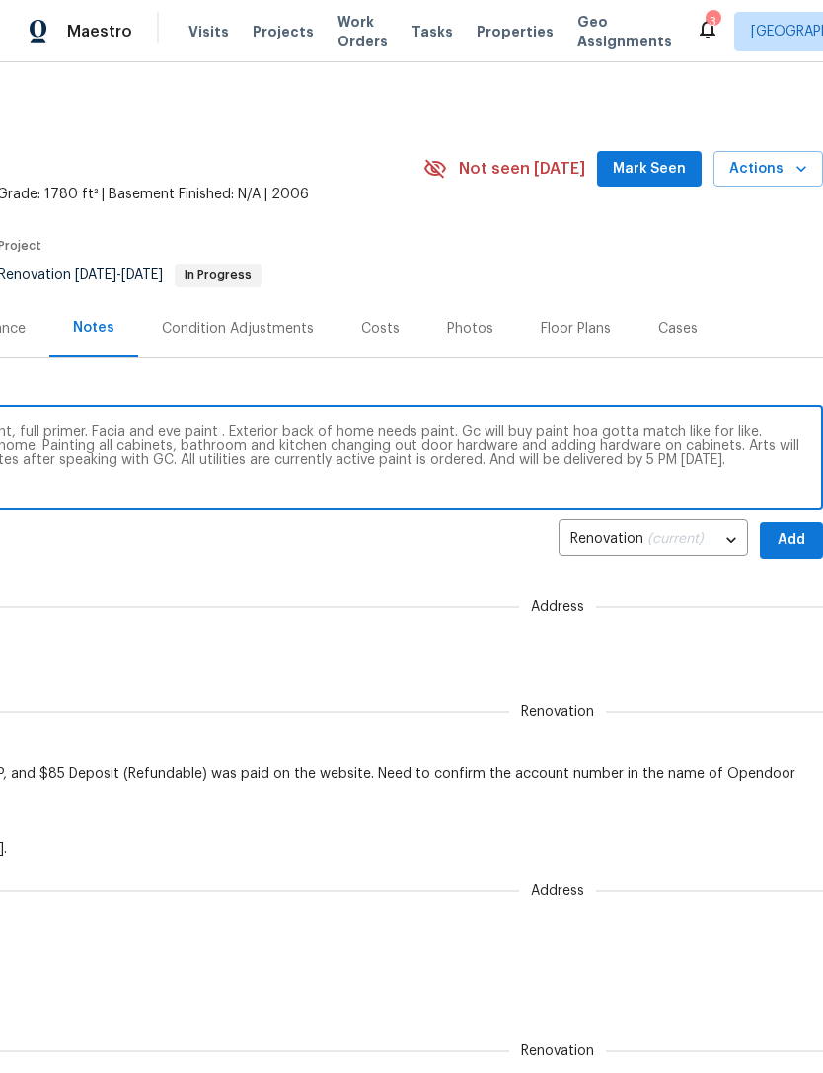
type textarea "Day 1 walk completed. Home needs full paint, full primer. Facia and eve paint .…"
click at [468, 559] on div "Notes Day 1 walk completed. Home needs full paint, full primer. Facia and eve p…" at bounding box center [265, 1055] width 1115 height 1395
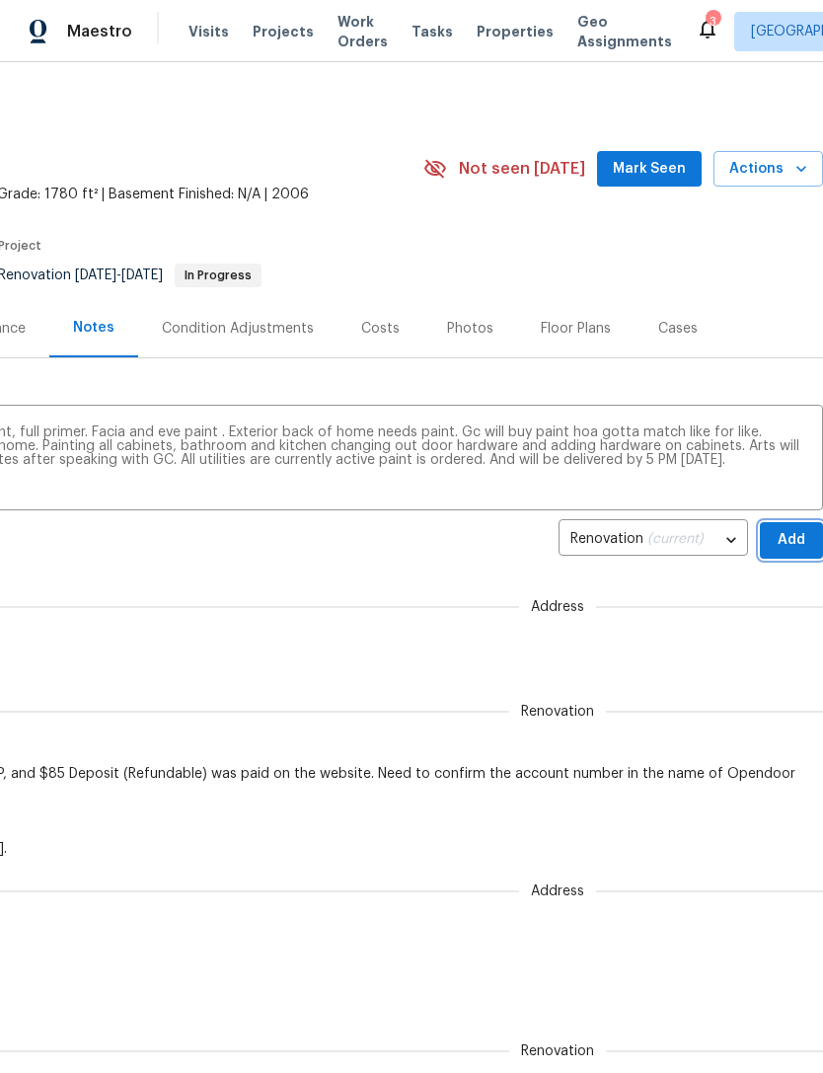
click at [796, 537] on span "Add" at bounding box center [792, 540] width 32 height 25
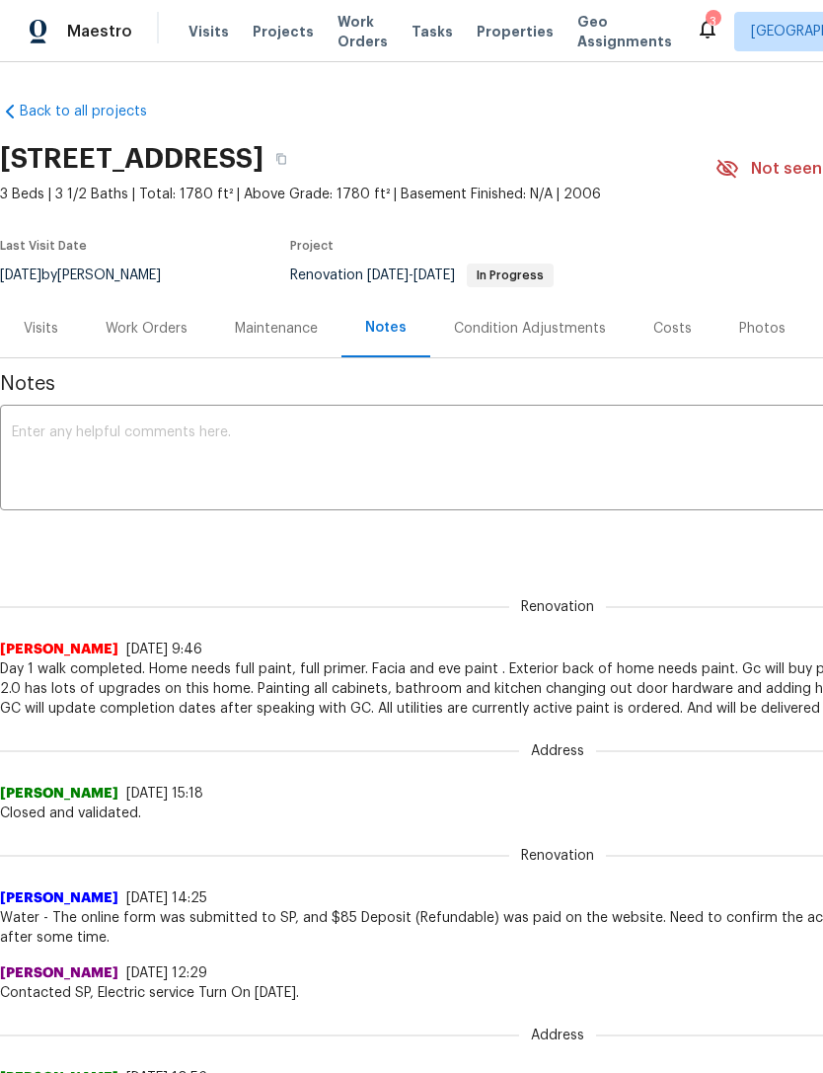
scroll to position [0, -2]
click at [148, 325] on div "Work Orders" at bounding box center [147, 329] width 82 height 20
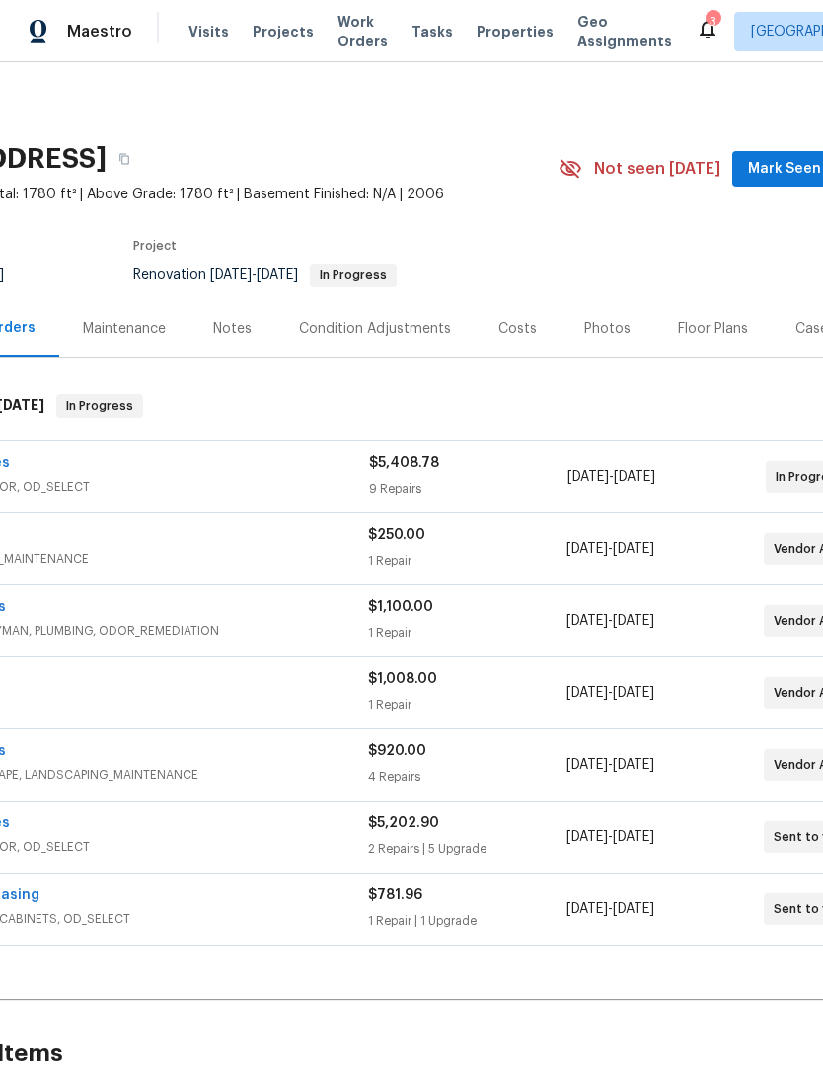
scroll to position [6, 83]
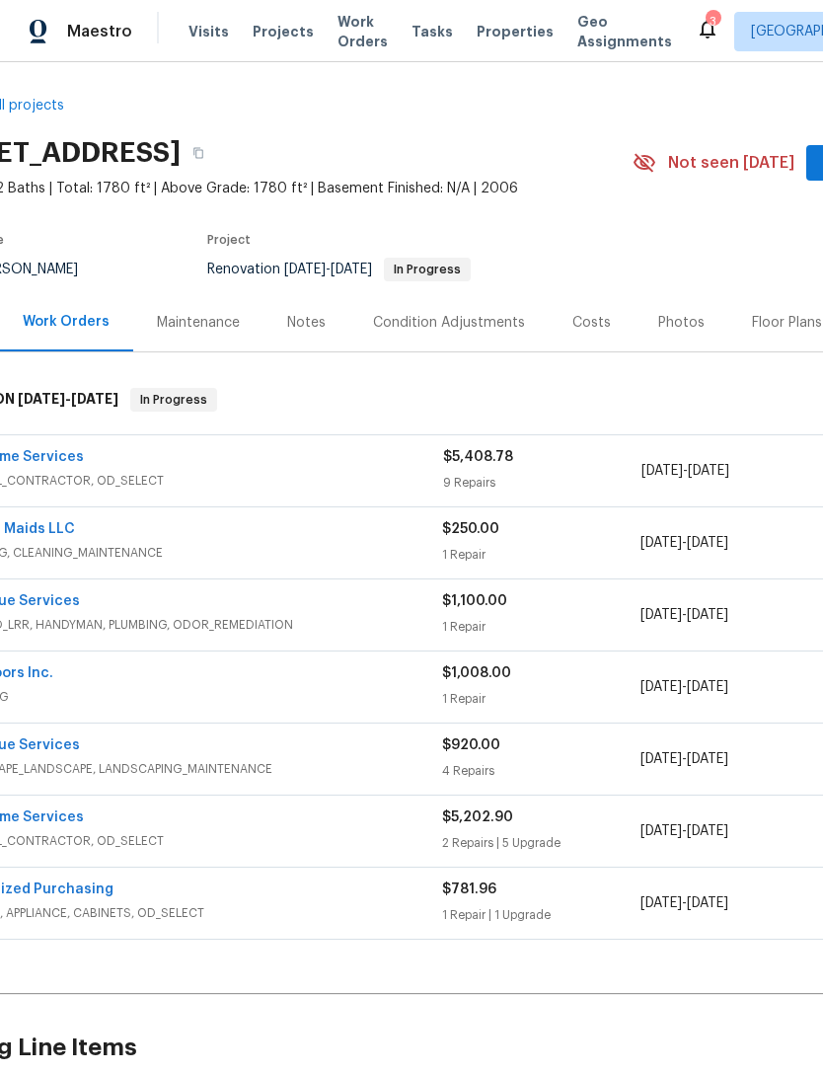
click at [367, 828] on div "Arts Home Services" at bounding box center [195, 819] width 494 height 24
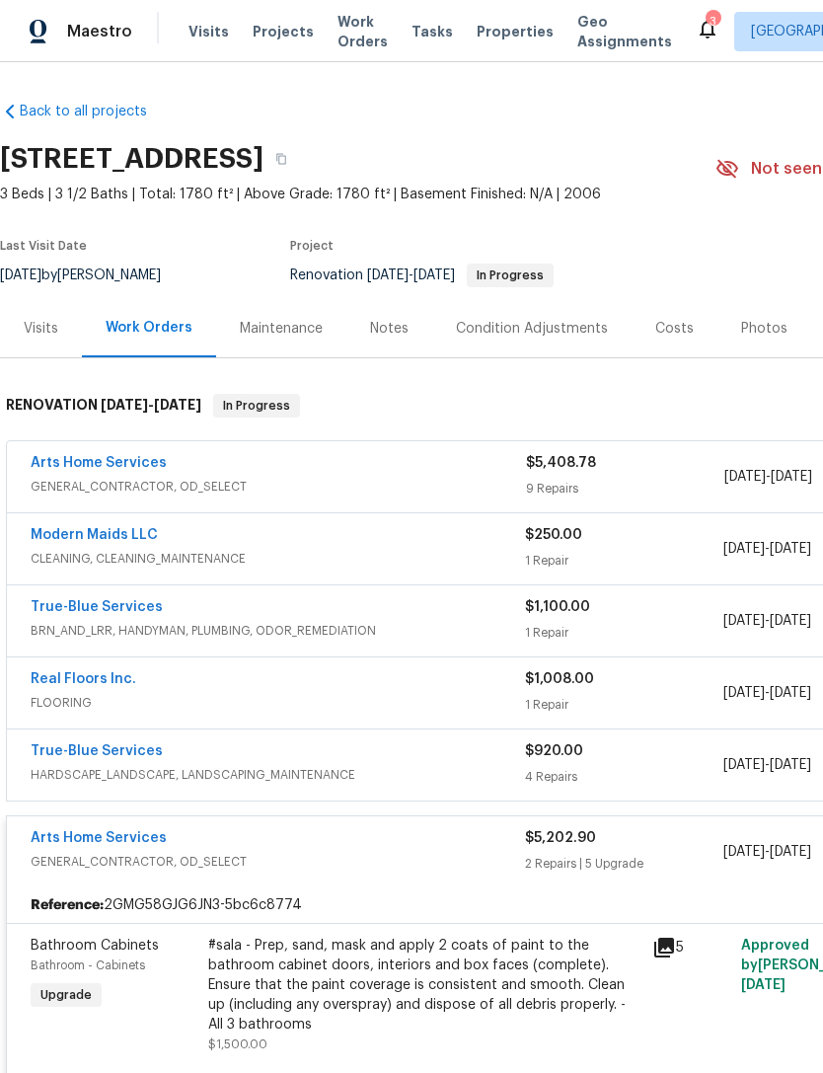
scroll to position [0, 0]
click at [671, 325] on div "Costs" at bounding box center [674, 329] width 38 height 20
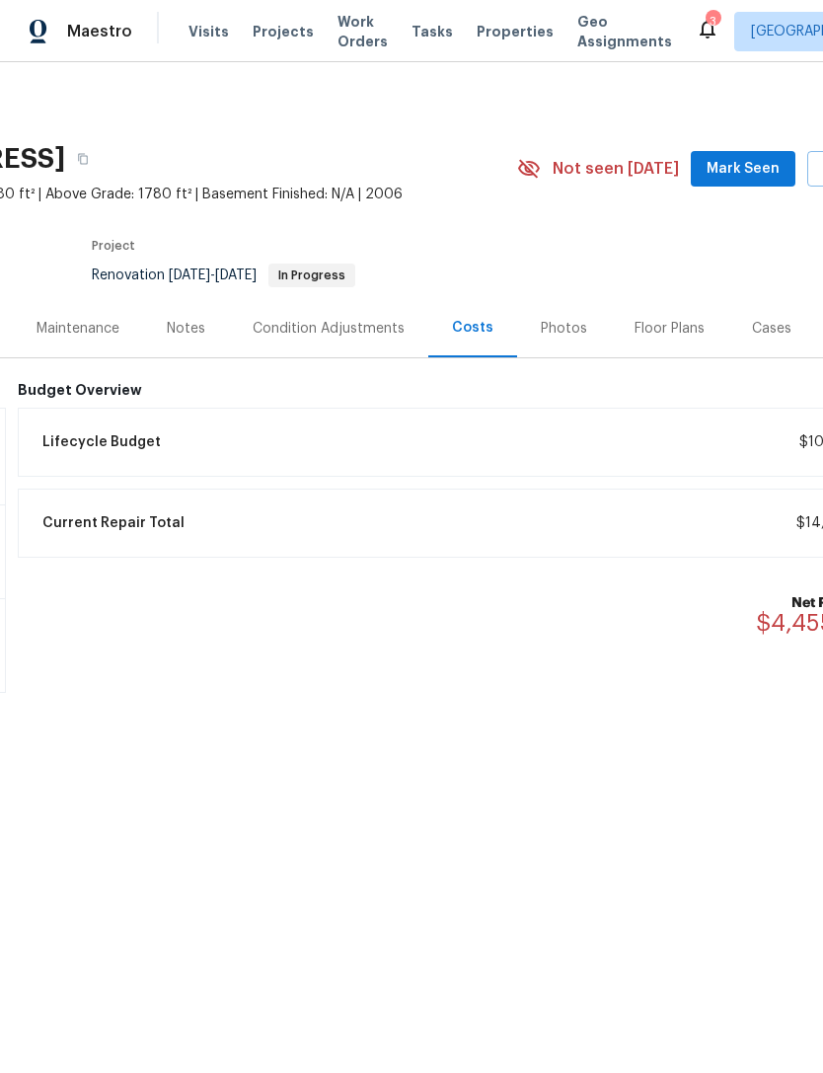
scroll to position [0, 192]
click at [197, 316] on div "Notes" at bounding box center [192, 328] width 86 height 58
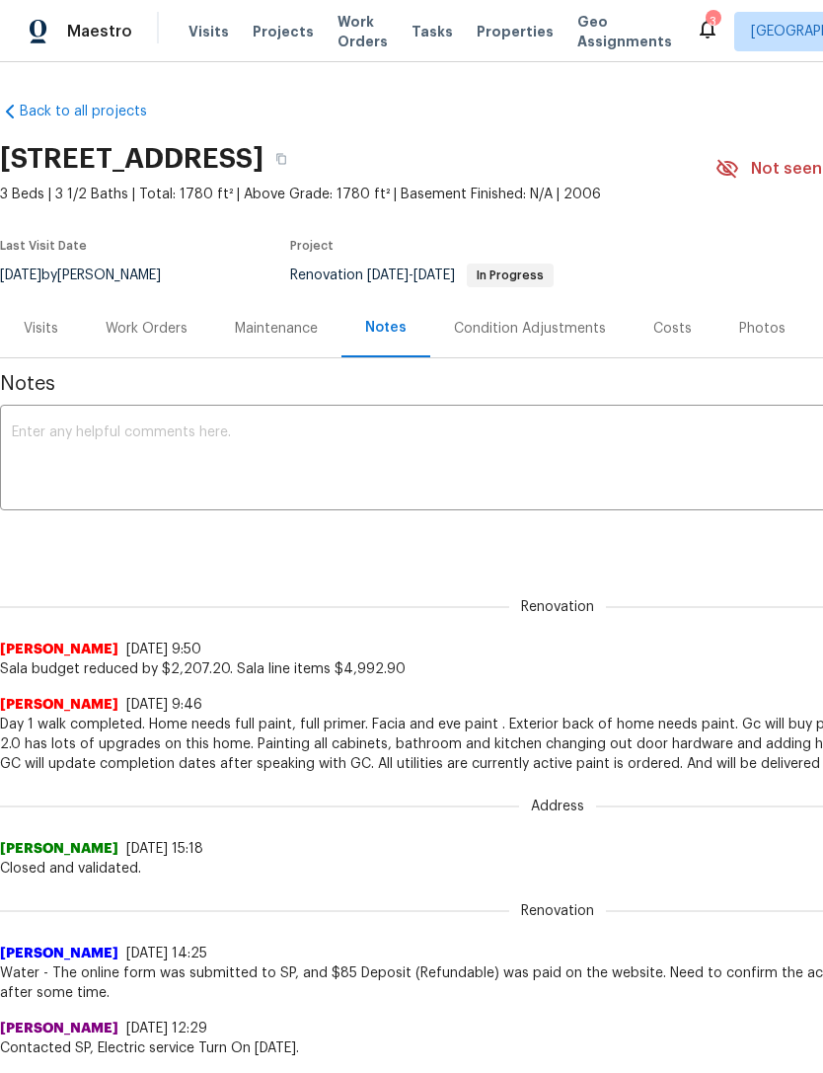
click at [666, 321] on div "Costs" at bounding box center [672, 329] width 38 height 20
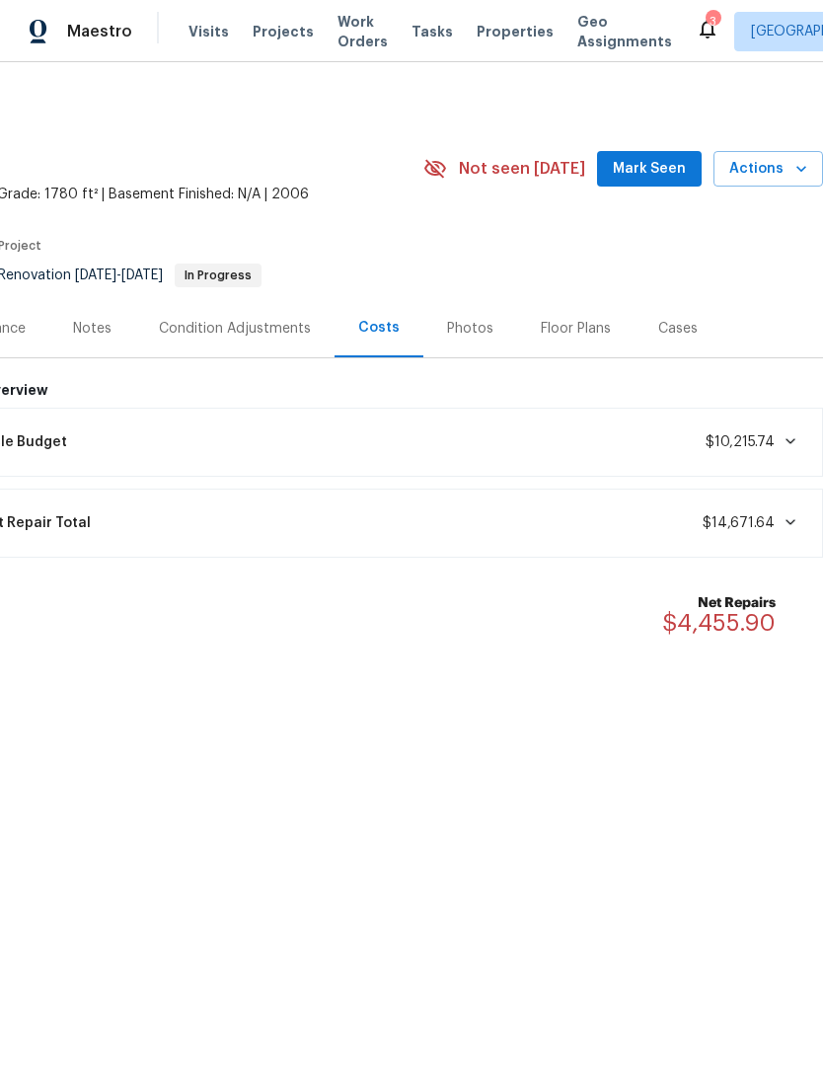
scroll to position [0, 292]
